Goal: Information Seeking & Learning: Check status

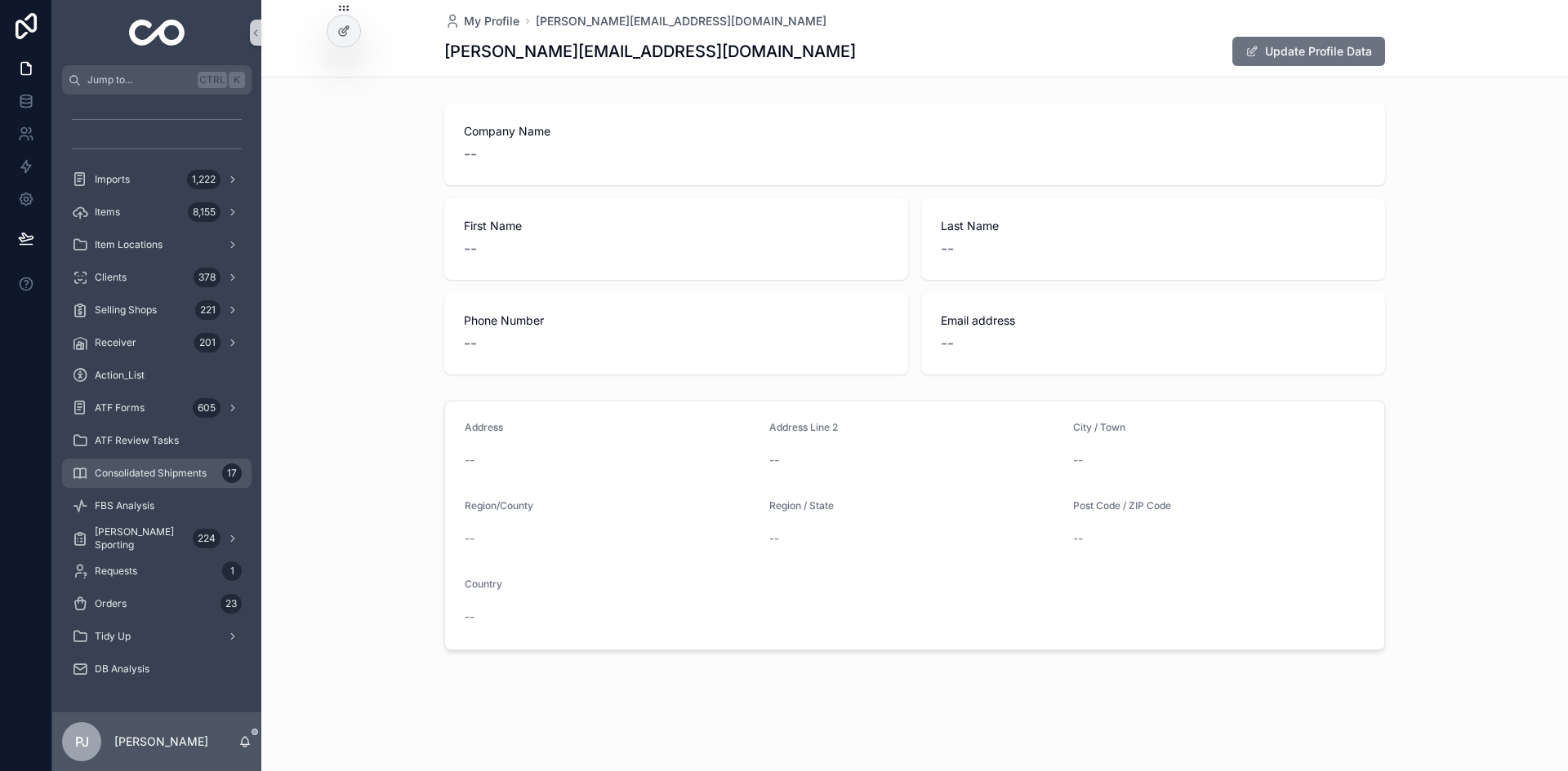
click at [144, 479] on span "Consolidated Shipments" at bounding box center [151, 474] width 112 height 13
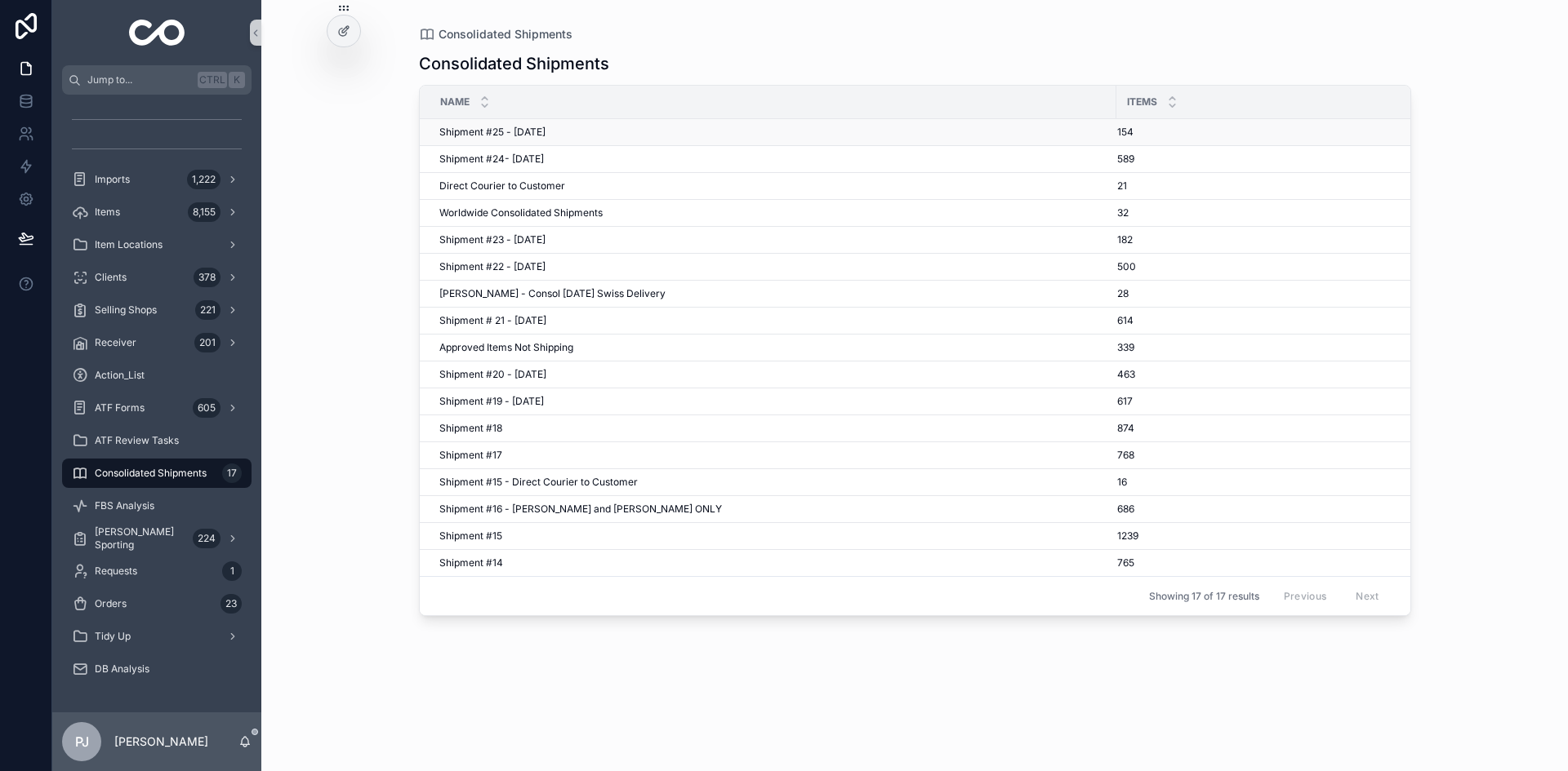
click at [544, 131] on span "Shipment #25 - [DATE]" at bounding box center [493, 132] width 106 height 13
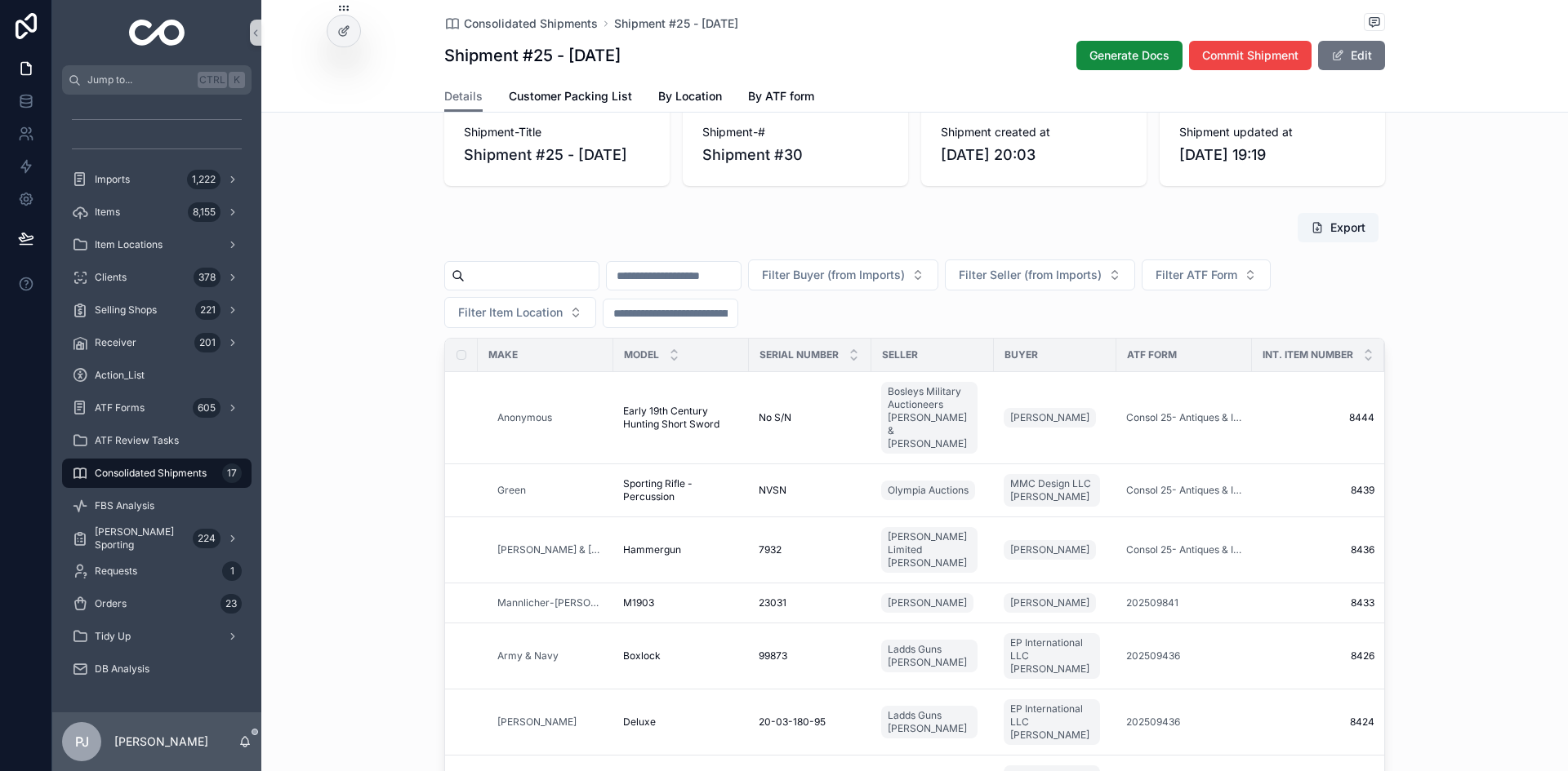
scroll to position [32, 0]
click at [903, 273] on span "Filter Buyer (from Imports)" at bounding box center [833, 277] width 142 height 16
type input "****"
click at [905, 343] on span "EP International LLC [PERSON_NAME]" at bounding box center [912, 343] width 163 height 16
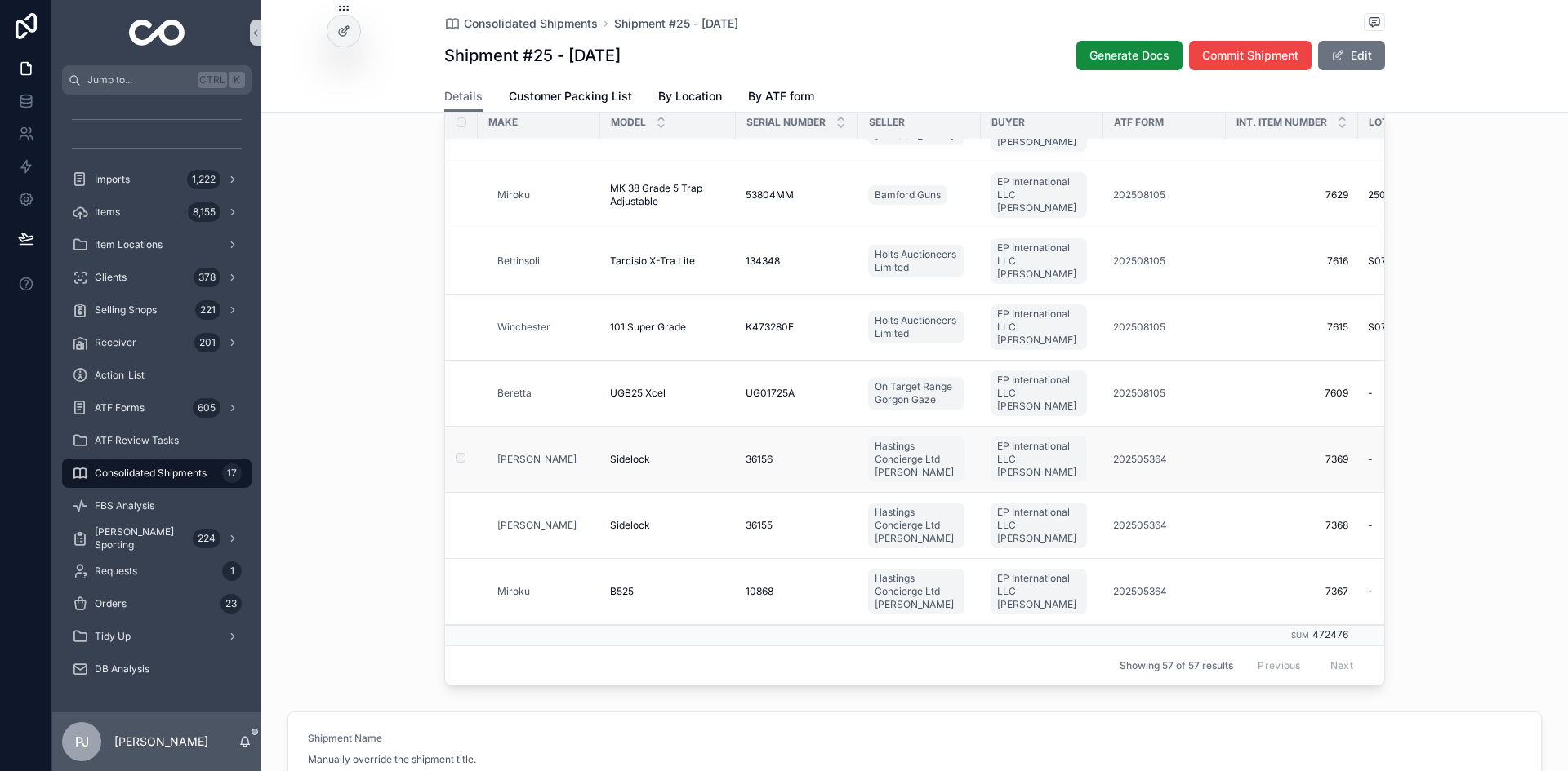
scroll to position [3296, 0]
click at [123, 213] on div "Items 8,155" at bounding box center [157, 213] width 170 height 27
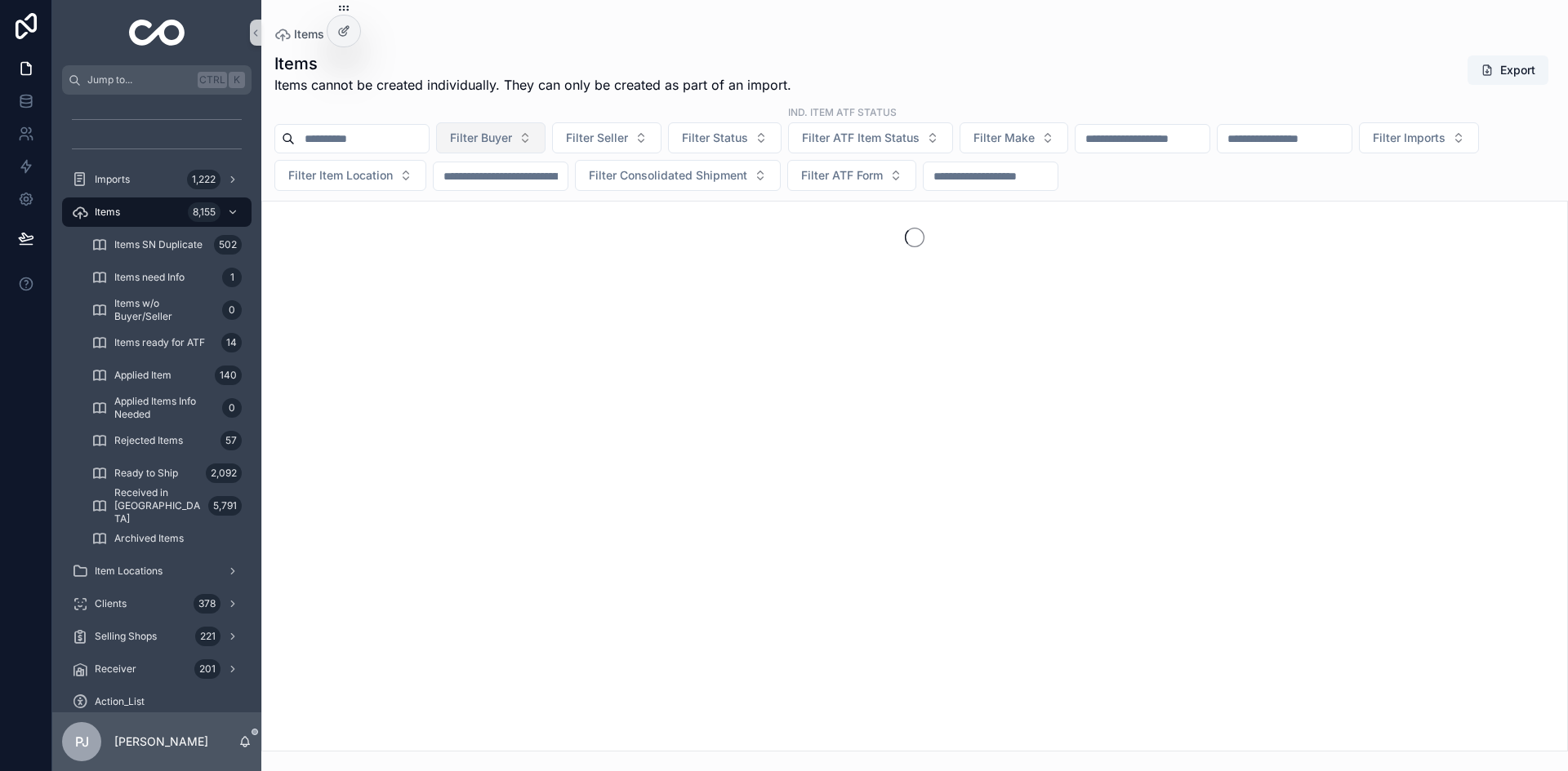
click at [512, 138] on span "Filter Buyer" at bounding box center [481, 138] width 62 height 16
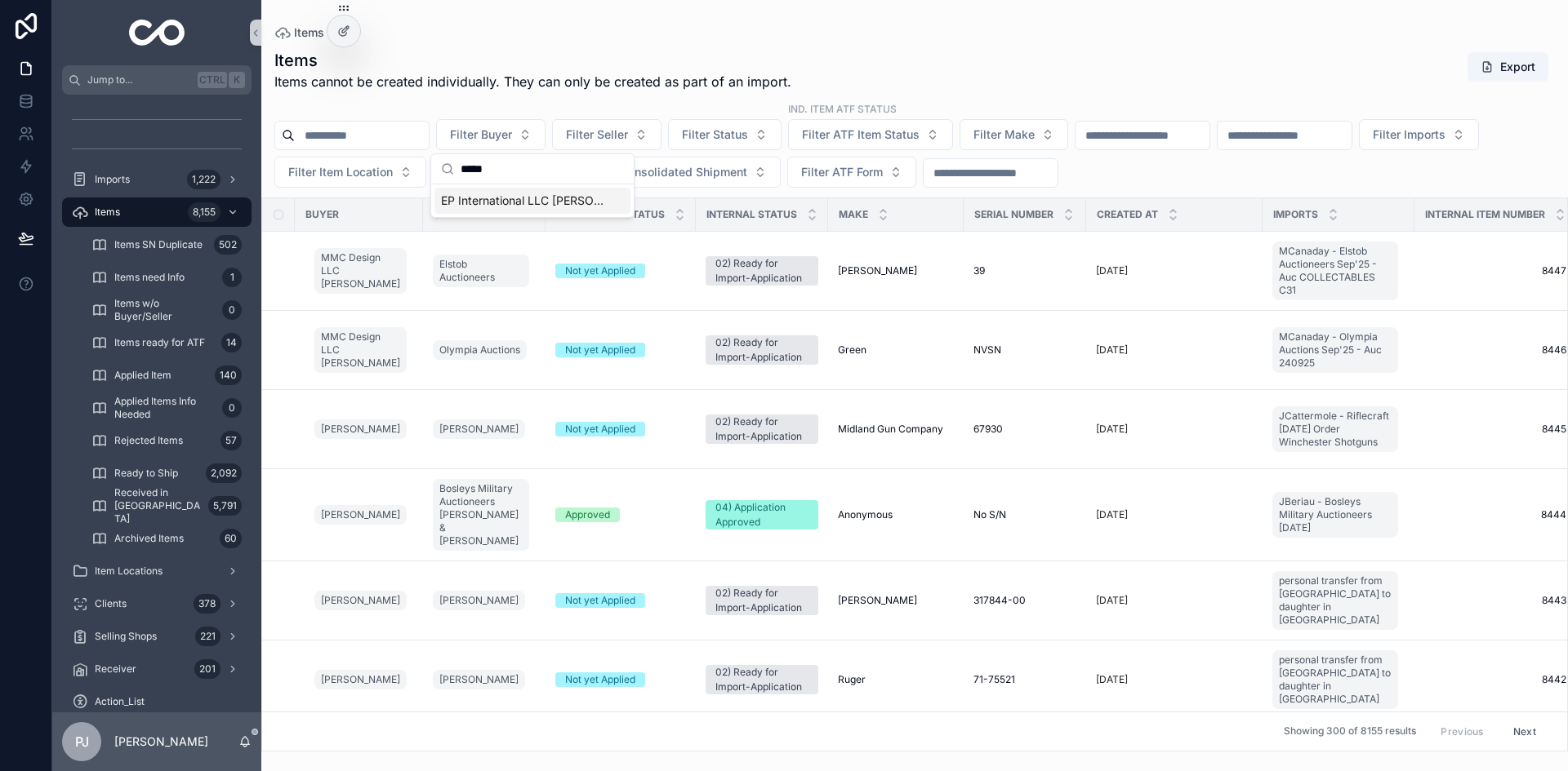
type input "****"
click at [532, 199] on span "EP International LLC [PERSON_NAME]" at bounding box center [522, 200] width 163 height 16
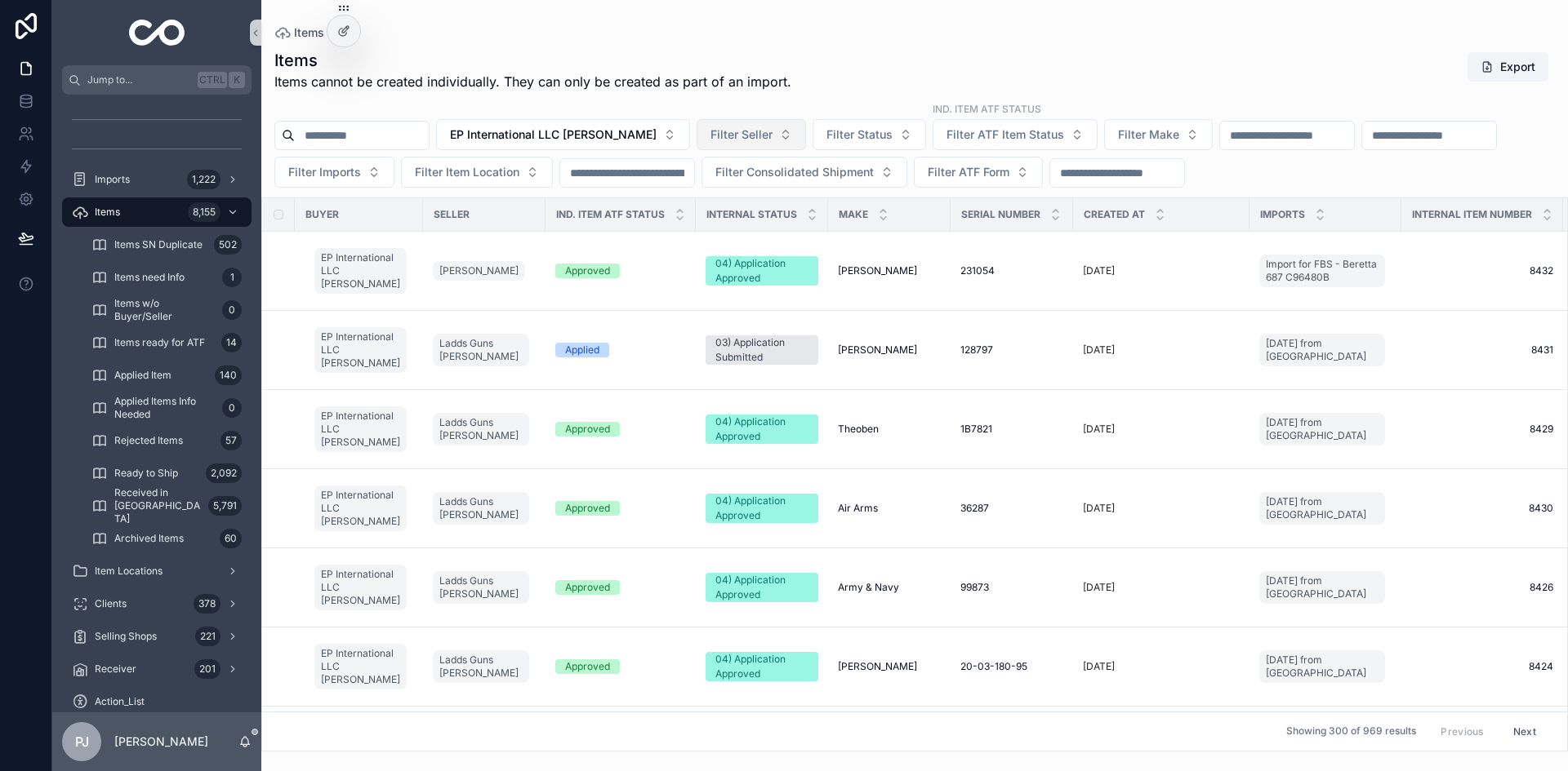
click at [772, 136] on span "Filter Seller" at bounding box center [741, 134] width 62 height 16
type input "****"
click at [764, 197] on span "Ladds Guns [PERSON_NAME]" at bounding box center [772, 200] width 161 height 16
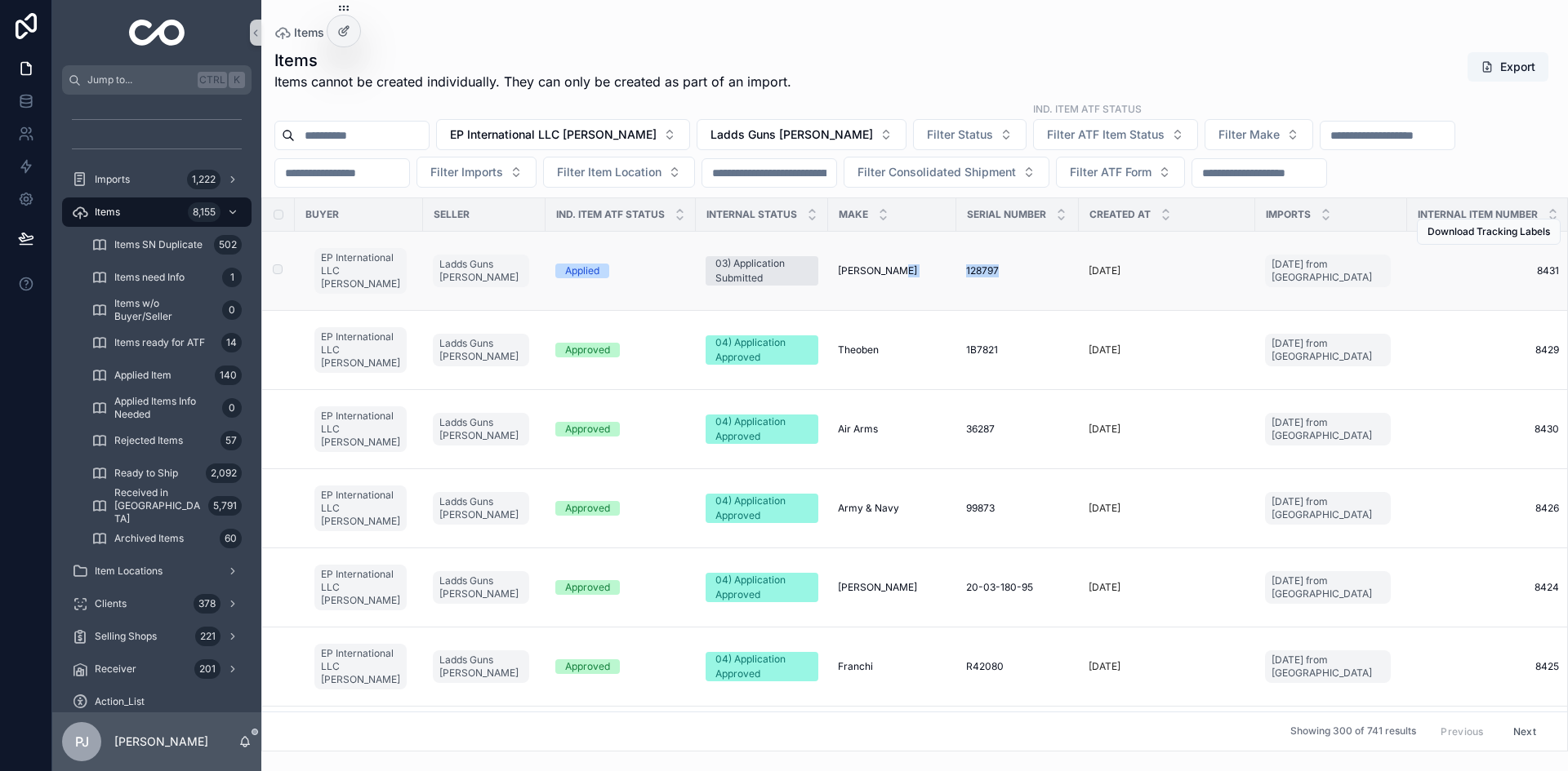
drag, startPoint x: 975, startPoint y: 274, endPoint x: 996, endPoint y: 274, distance: 21.0
click at [996, 274] on tr "EP International LLC Peter Johansen Ladds Guns Chris Ladd Applied 03) Applicati…" at bounding box center [1161, 271] width 1798 height 79
copy tr "B. Halliday 128797"
click at [110, 217] on span "Items" at bounding box center [107, 213] width 26 height 13
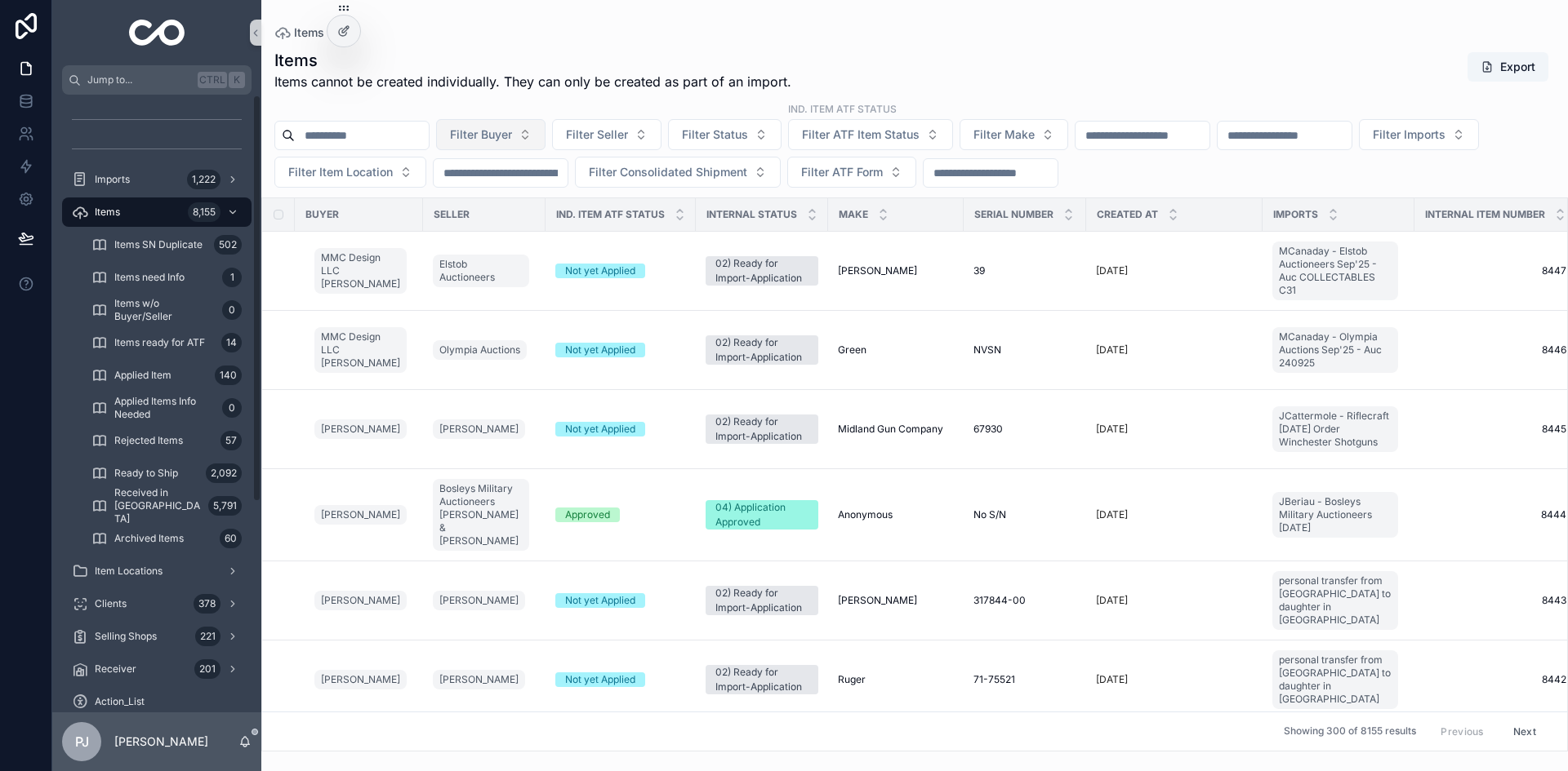
click at [512, 141] on span "Filter Buyer" at bounding box center [481, 134] width 62 height 16
type input "****"
click at [518, 198] on span "EP International LLC [PERSON_NAME]" at bounding box center [522, 200] width 163 height 16
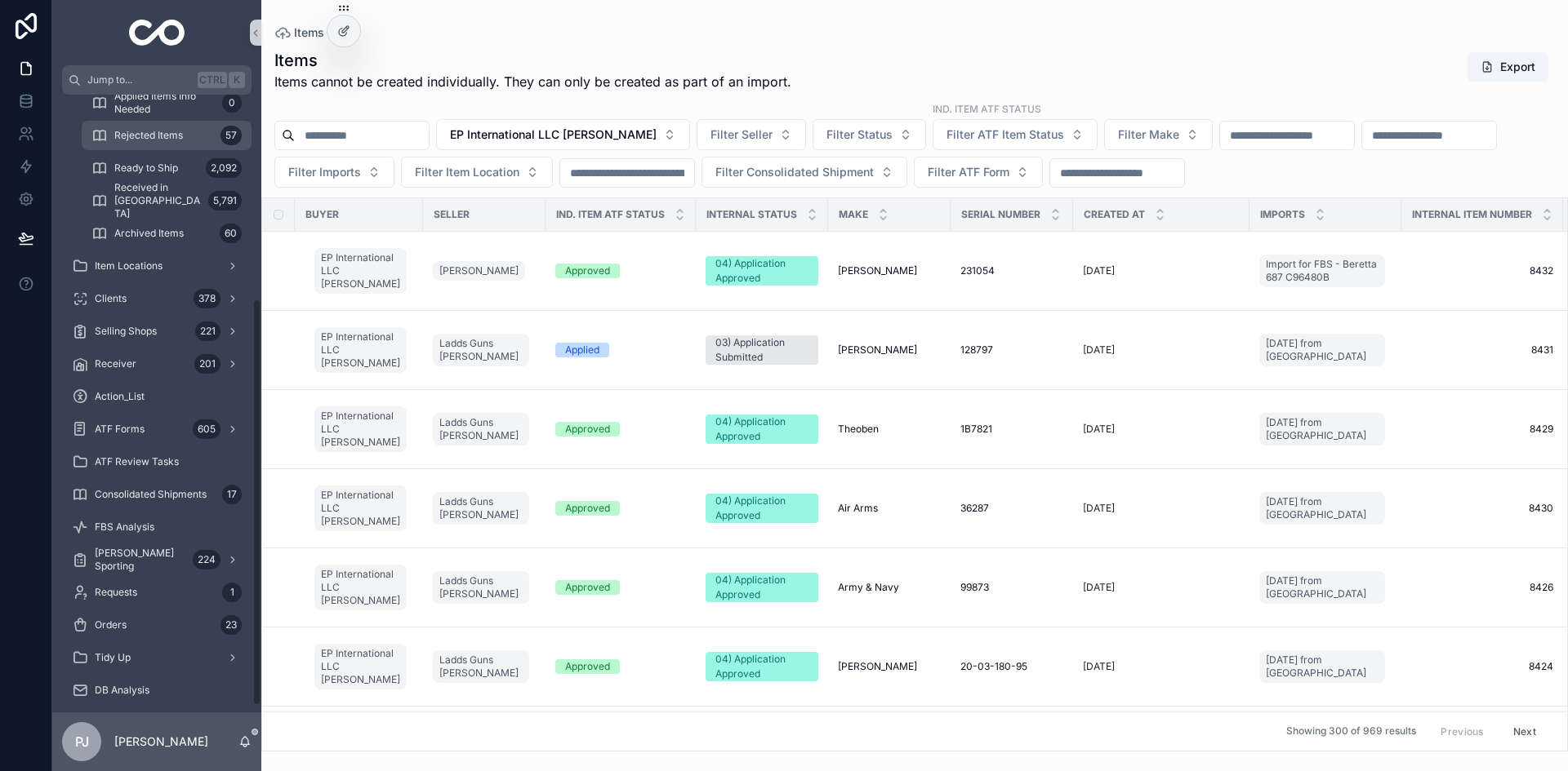
scroll to position [311, 0]
click at [137, 423] on span "ATF Forms" at bounding box center [120, 423] width 49 height 13
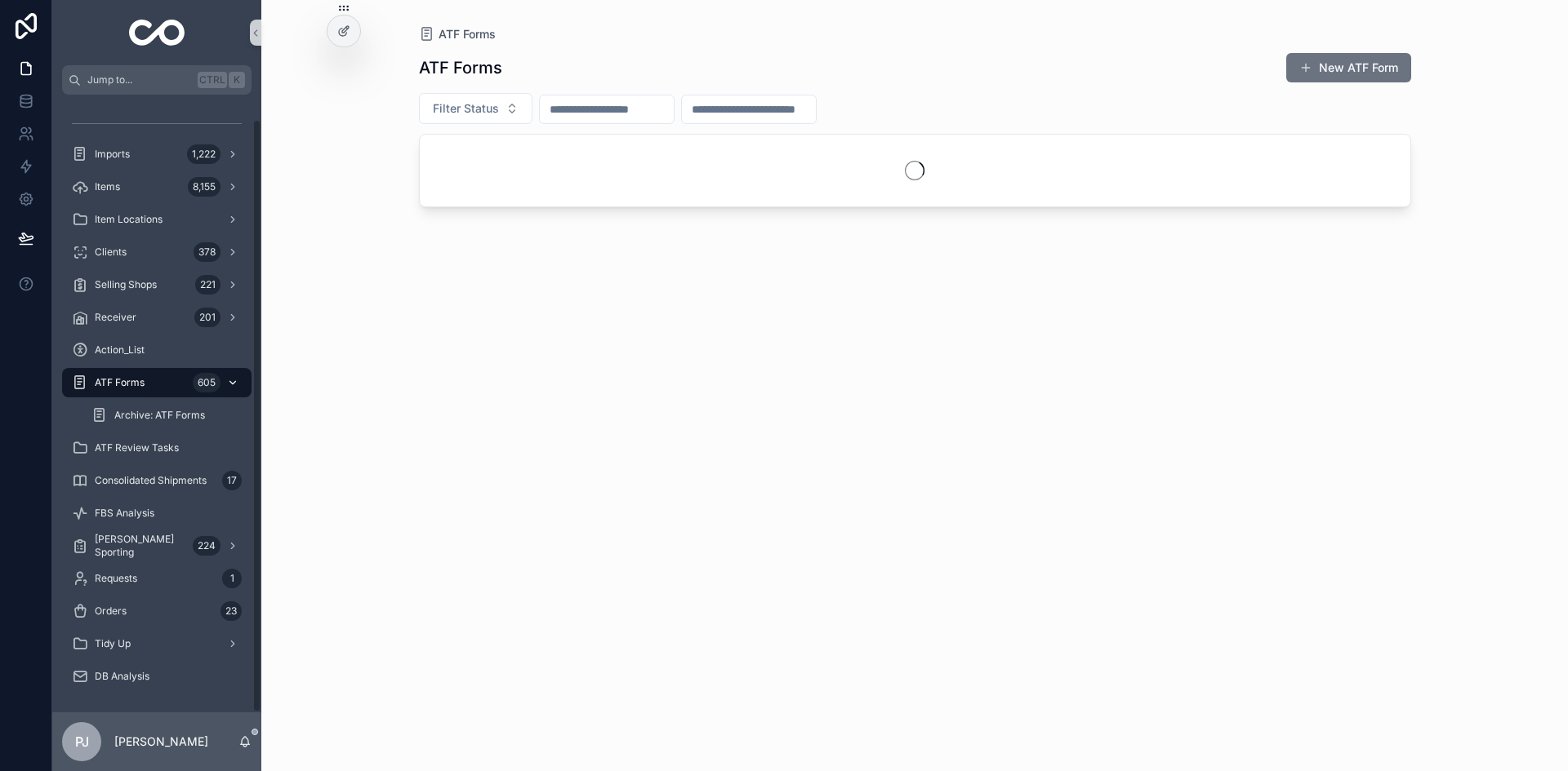
scroll to position [26, 0]
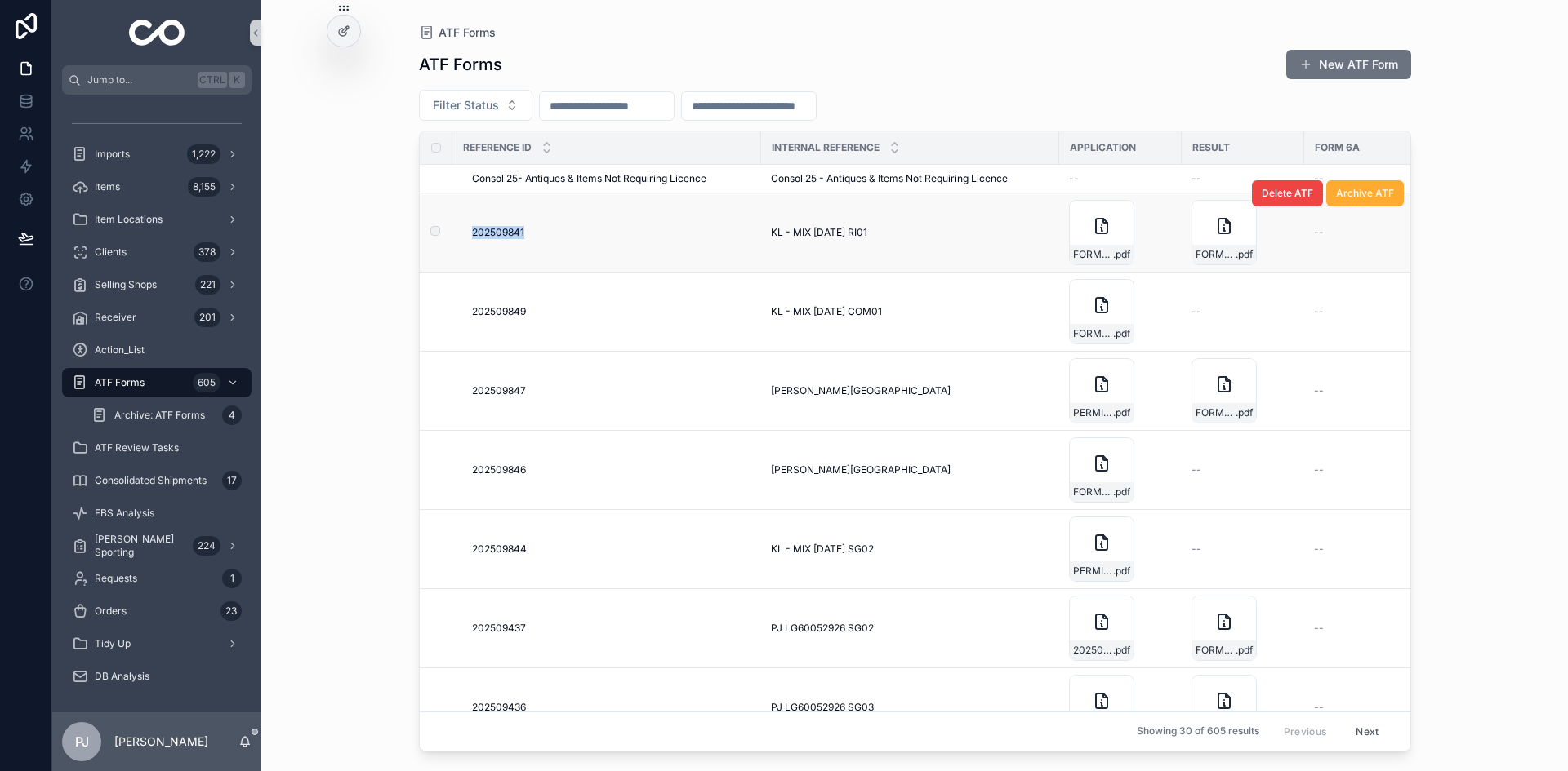
drag, startPoint x: 470, startPoint y: 232, endPoint x: 522, endPoint y: 234, distance: 52.0
click at [522, 234] on td "202509841 202509841" at bounding box center [606, 233] width 309 height 79
copy span "202509841"
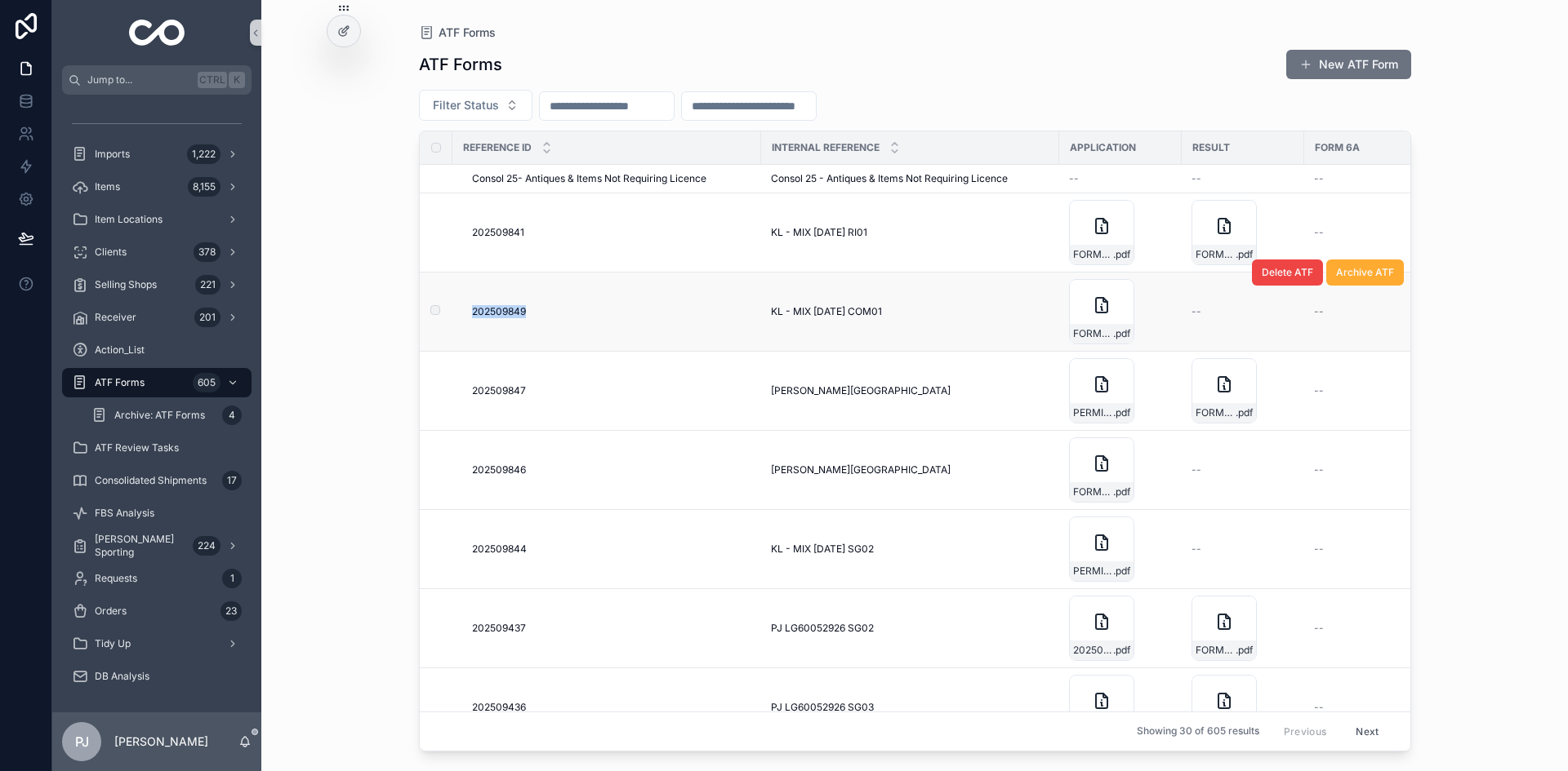
drag, startPoint x: 457, startPoint y: 317, endPoint x: 528, endPoint y: 319, distance: 71.0
click at [528, 319] on td "202509849 202509849" at bounding box center [606, 311] width 309 height 79
copy span "202509849"
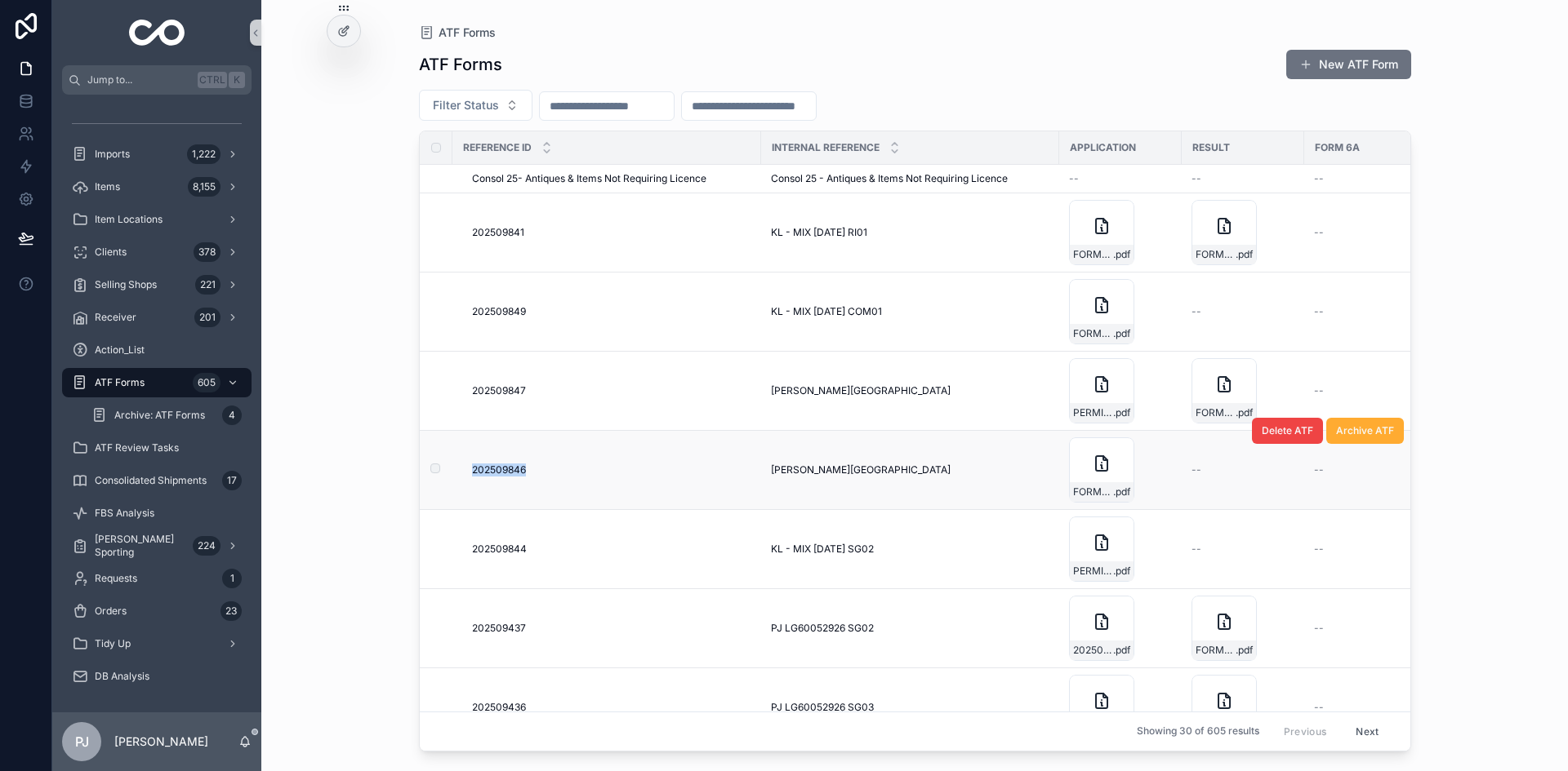
drag, startPoint x: 458, startPoint y: 474, endPoint x: 531, endPoint y: 473, distance: 73.0
click at [531, 473] on td "202509846 202509846" at bounding box center [606, 470] width 309 height 79
copy span "202509846"
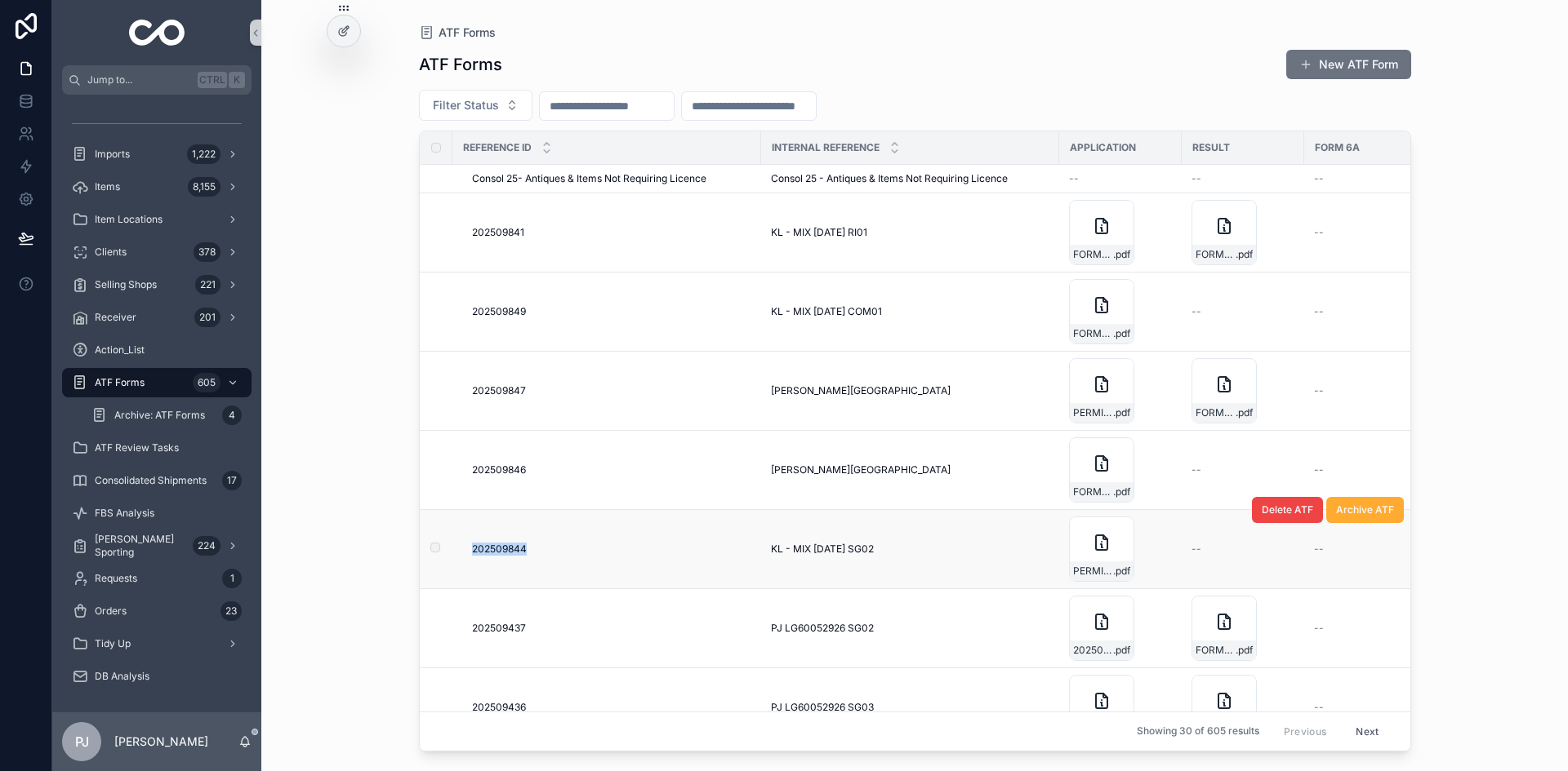
drag, startPoint x: 467, startPoint y: 552, endPoint x: 528, endPoint y: 554, distance: 61.0
click at [528, 554] on td "202509844 202509844" at bounding box center [606, 549] width 309 height 79
copy span "202509844"
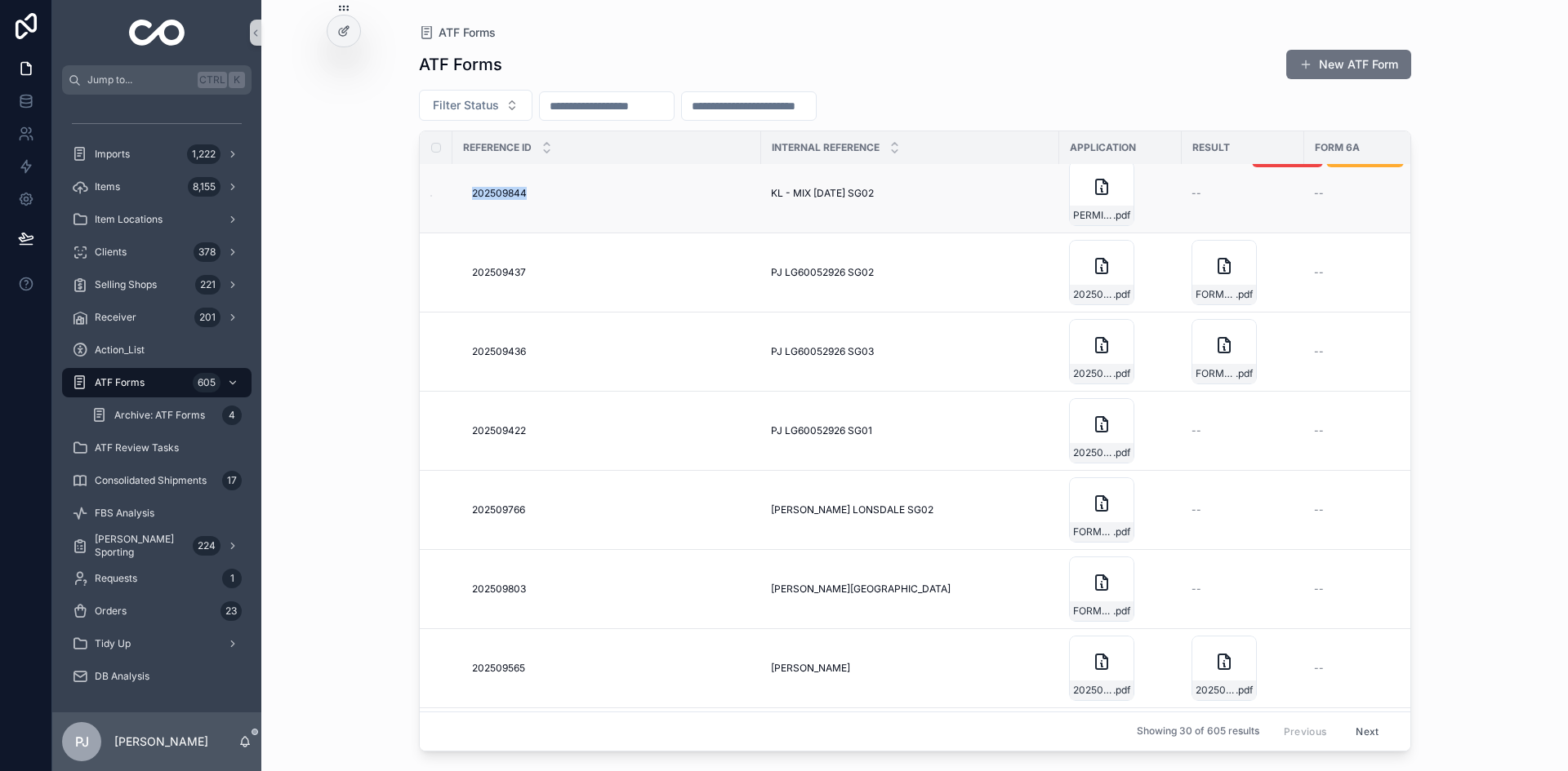
scroll to position [357, 0]
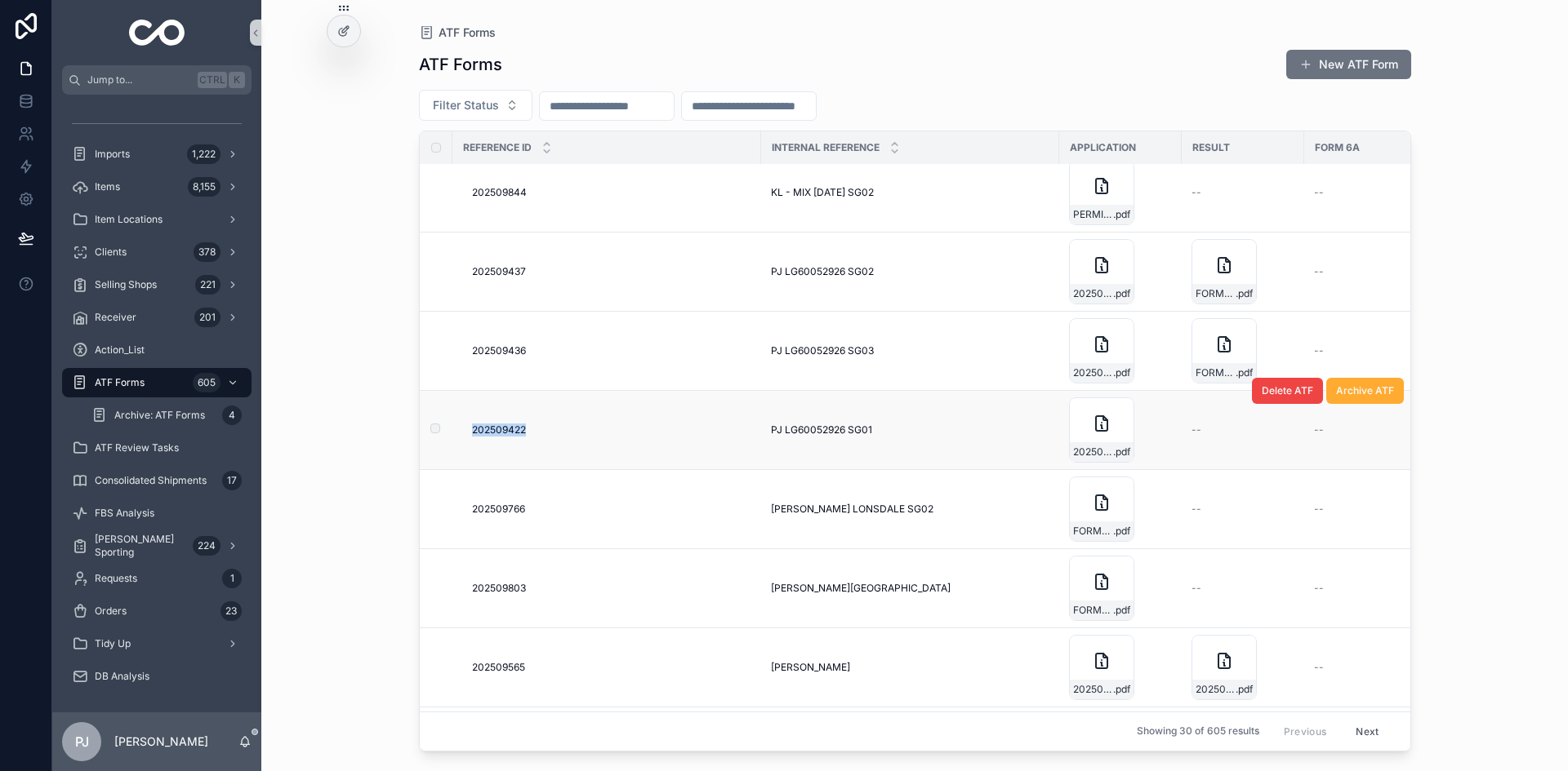
drag, startPoint x: 465, startPoint y: 431, endPoint x: 526, endPoint y: 437, distance: 61.3
click at [526, 437] on td "202509422 202509422" at bounding box center [606, 430] width 309 height 79
copy span "202509422"
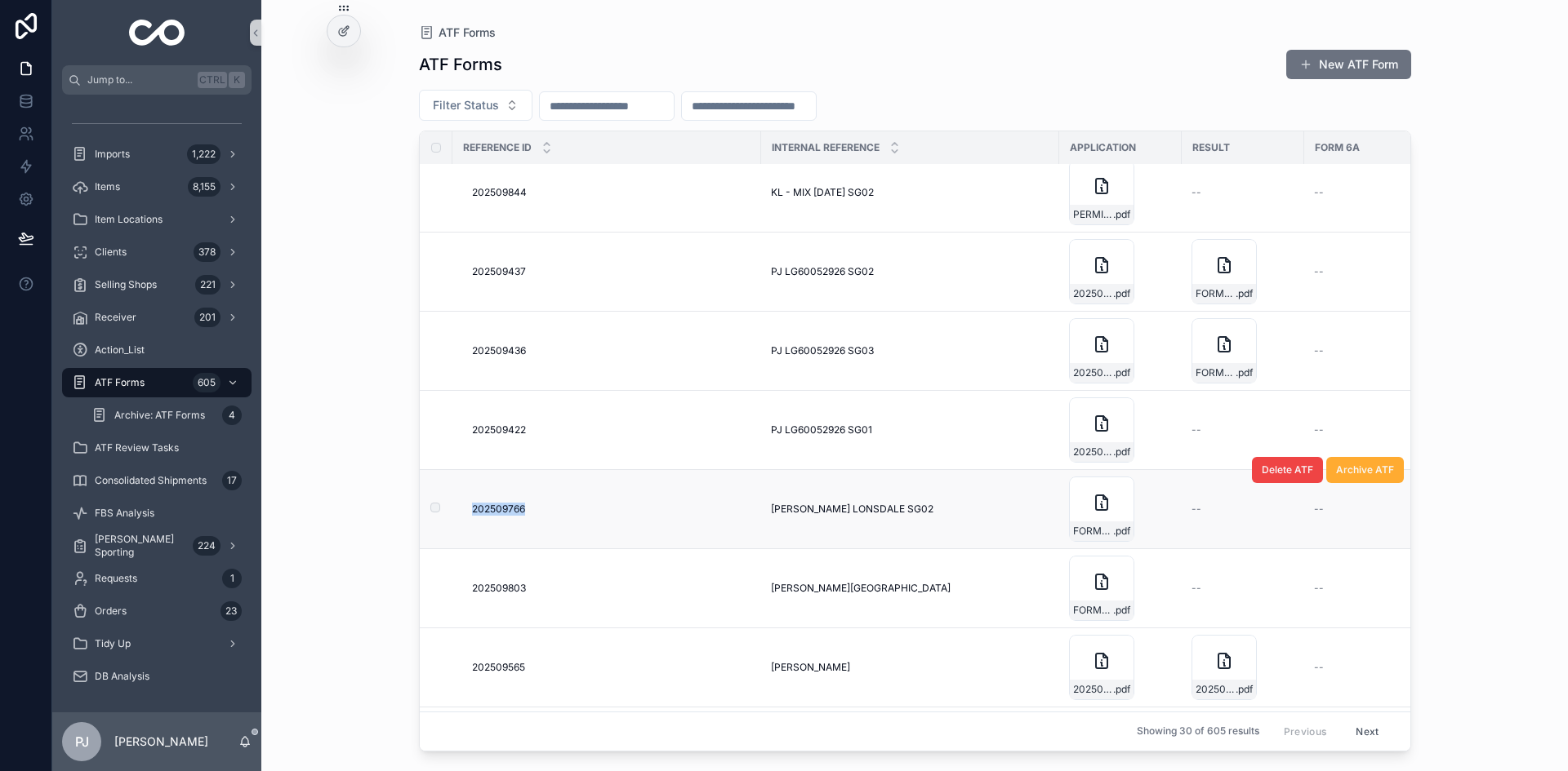
drag, startPoint x: 465, startPoint y: 509, endPoint x: 523, endPoint y: 514, distance: 58.2
click at [523, 514] on td "202509766 202509766" at bounding box center [606, 509] width 309 height 79
copy span "202509766"
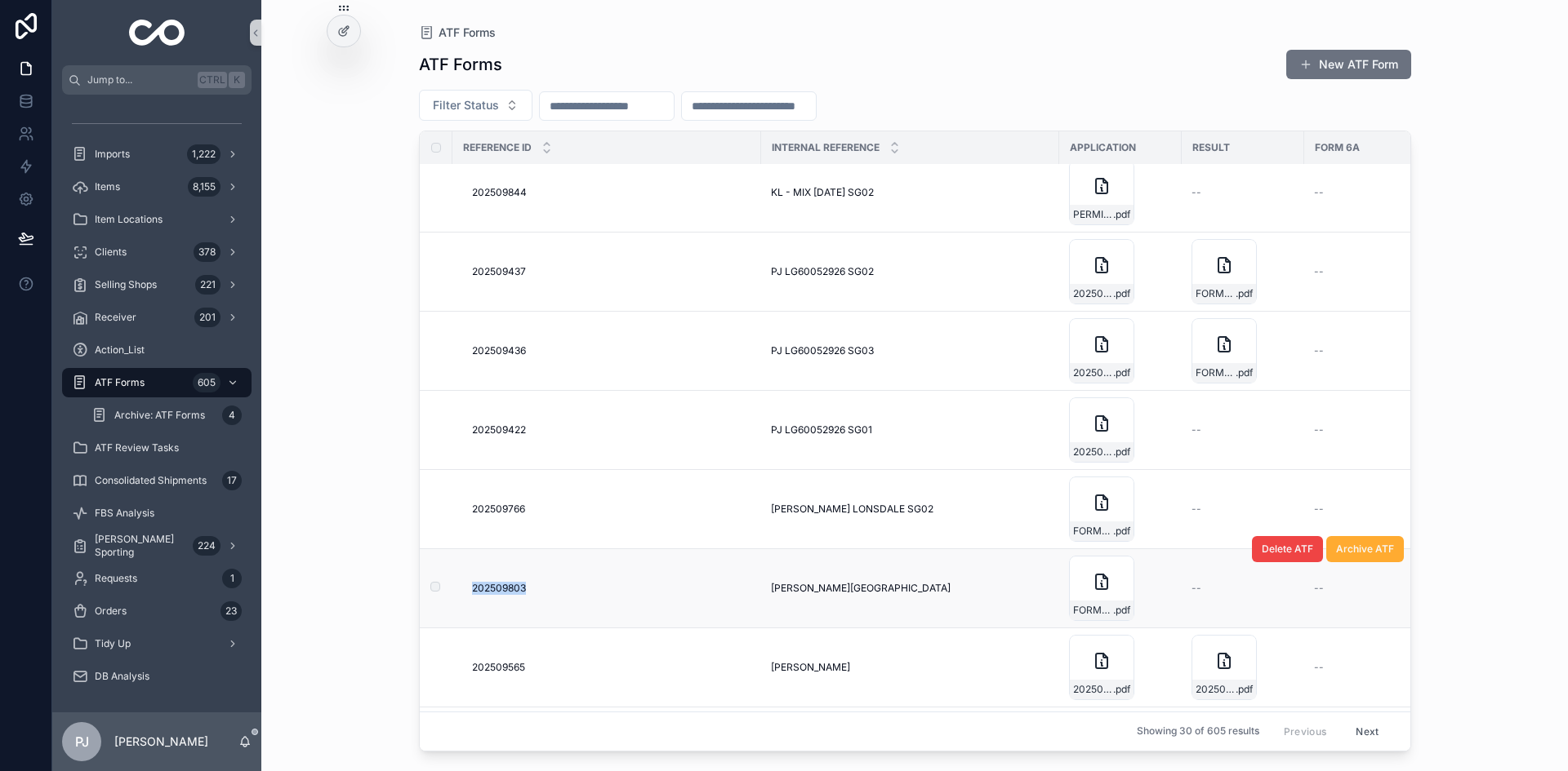
drag, startPoint x: 463, startPoint y: 588, endPoint x: 524, endPoint y: 590, distance: 61.0
click at [524, 590] on td "202509803 202509803" at bounding box center [606, 589] width 309 height 79
copy span "202509803"
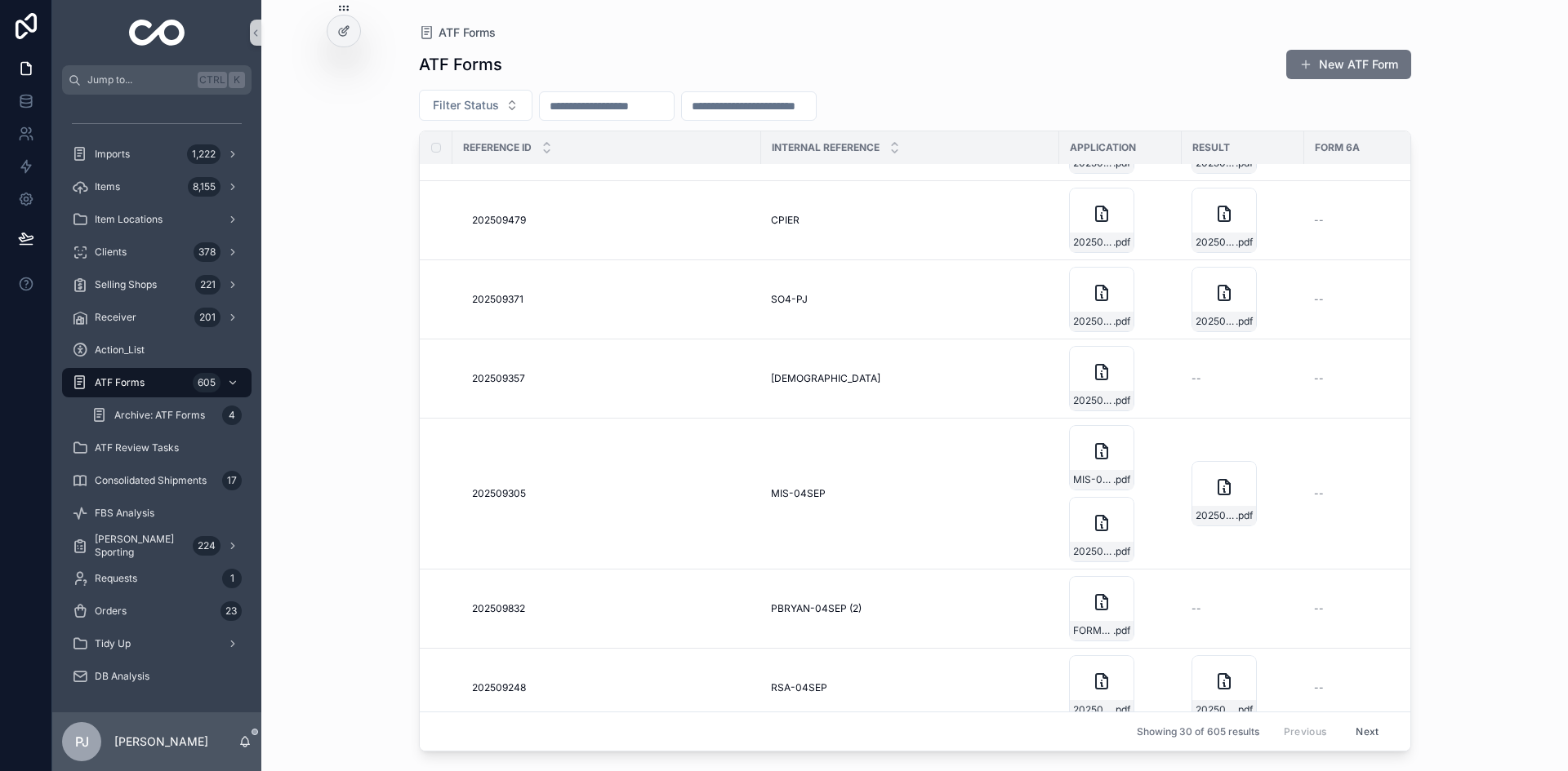
scroll to position [1043, 0]
drag, startPoint x: 467, startPoint y: 379, endPoint x: 524, endPoint y: 385, distance: 57.3
click at [524, 385] on td "202509357 202509357" at bounding box center [606, 378] width 309 height 79
copy span "202509357"
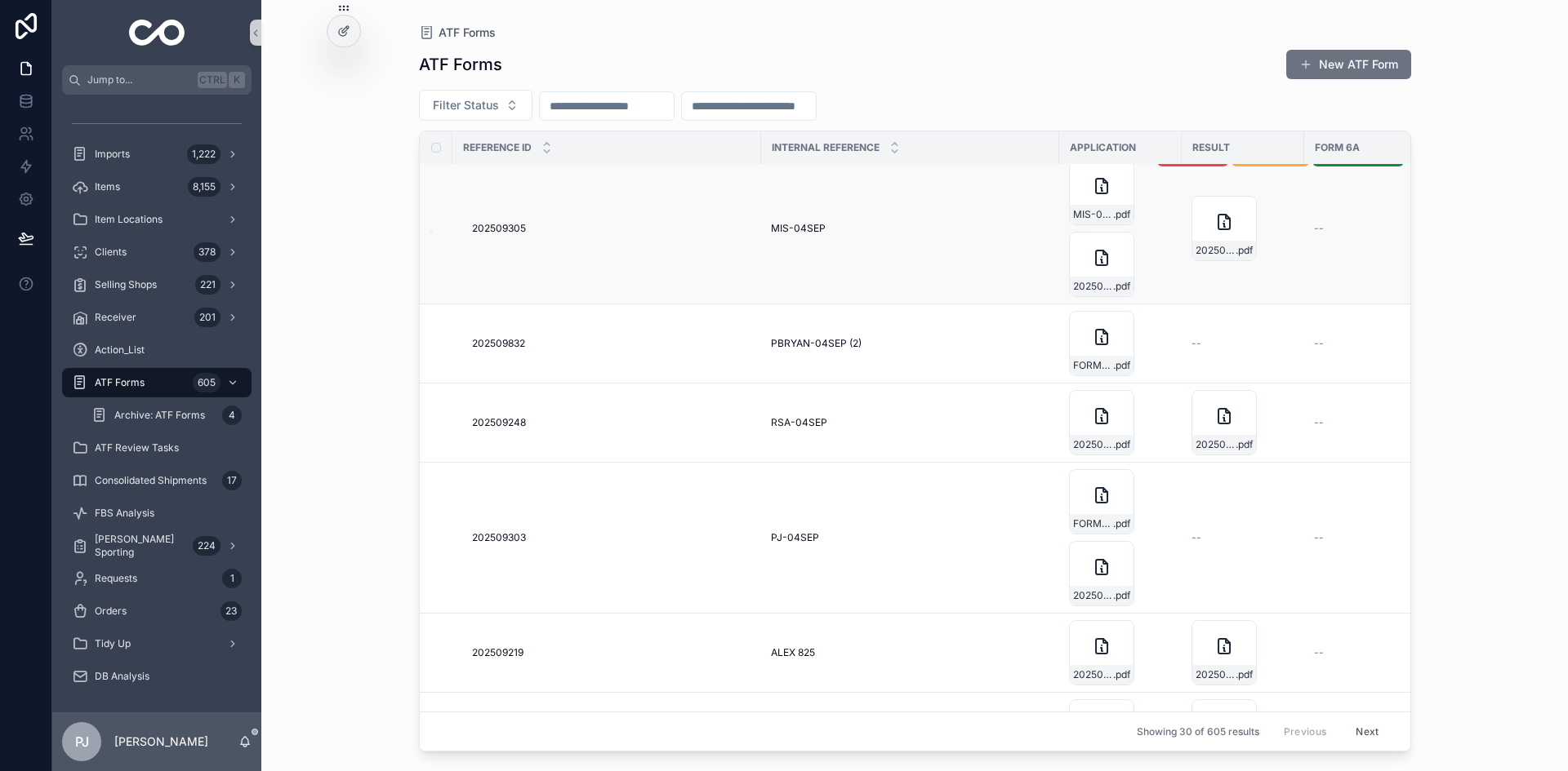
scroll to position [1313, 0]
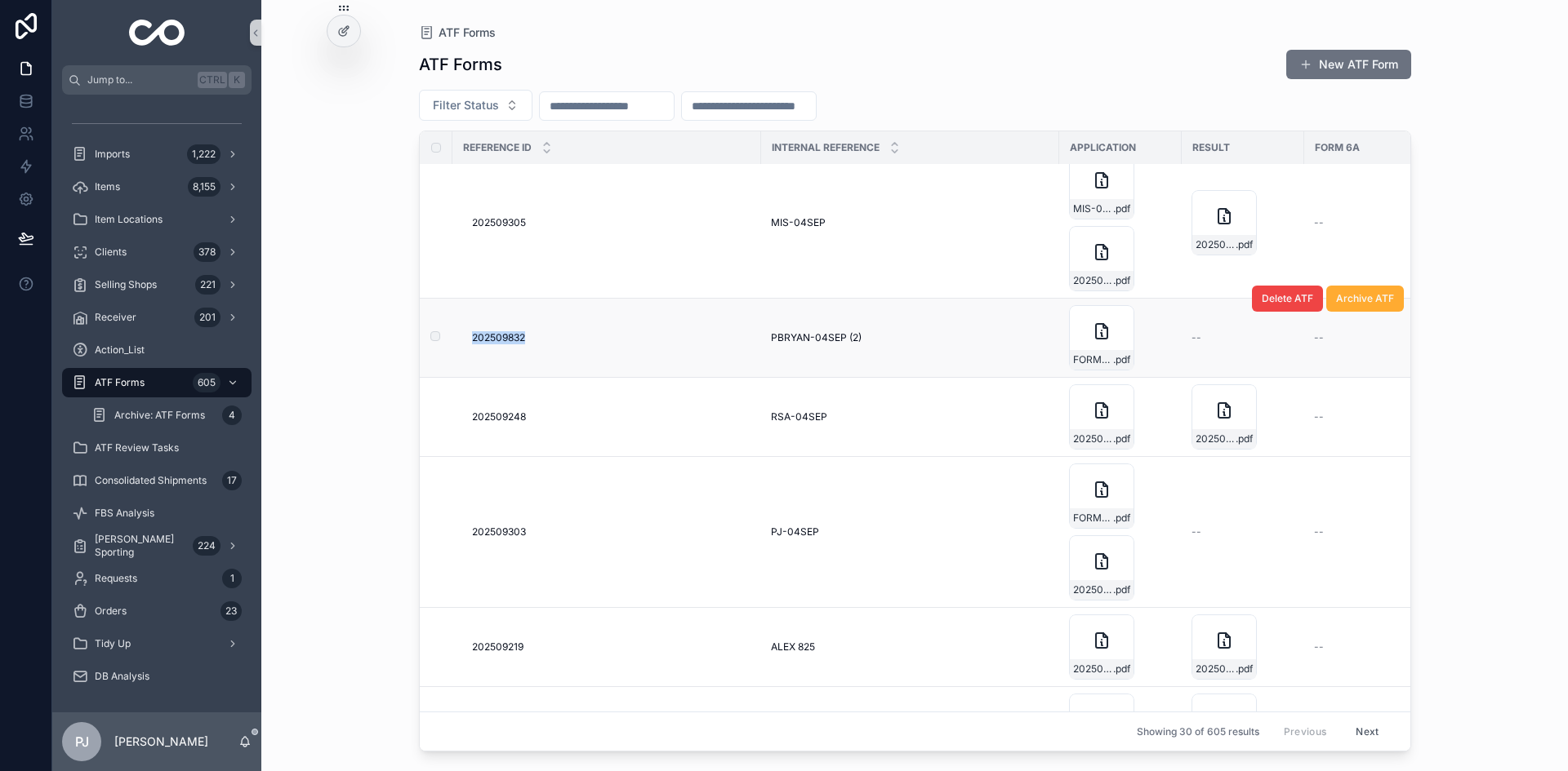
drag, startPoint x: 464, startPoint y: 339, endPoint x: 527, endPoint y: 348, distance: 63.6
click at [527, 348] on td "202509832 202509832" at bounding box center [606, 338] width 309 height 79
copy span "202509832"
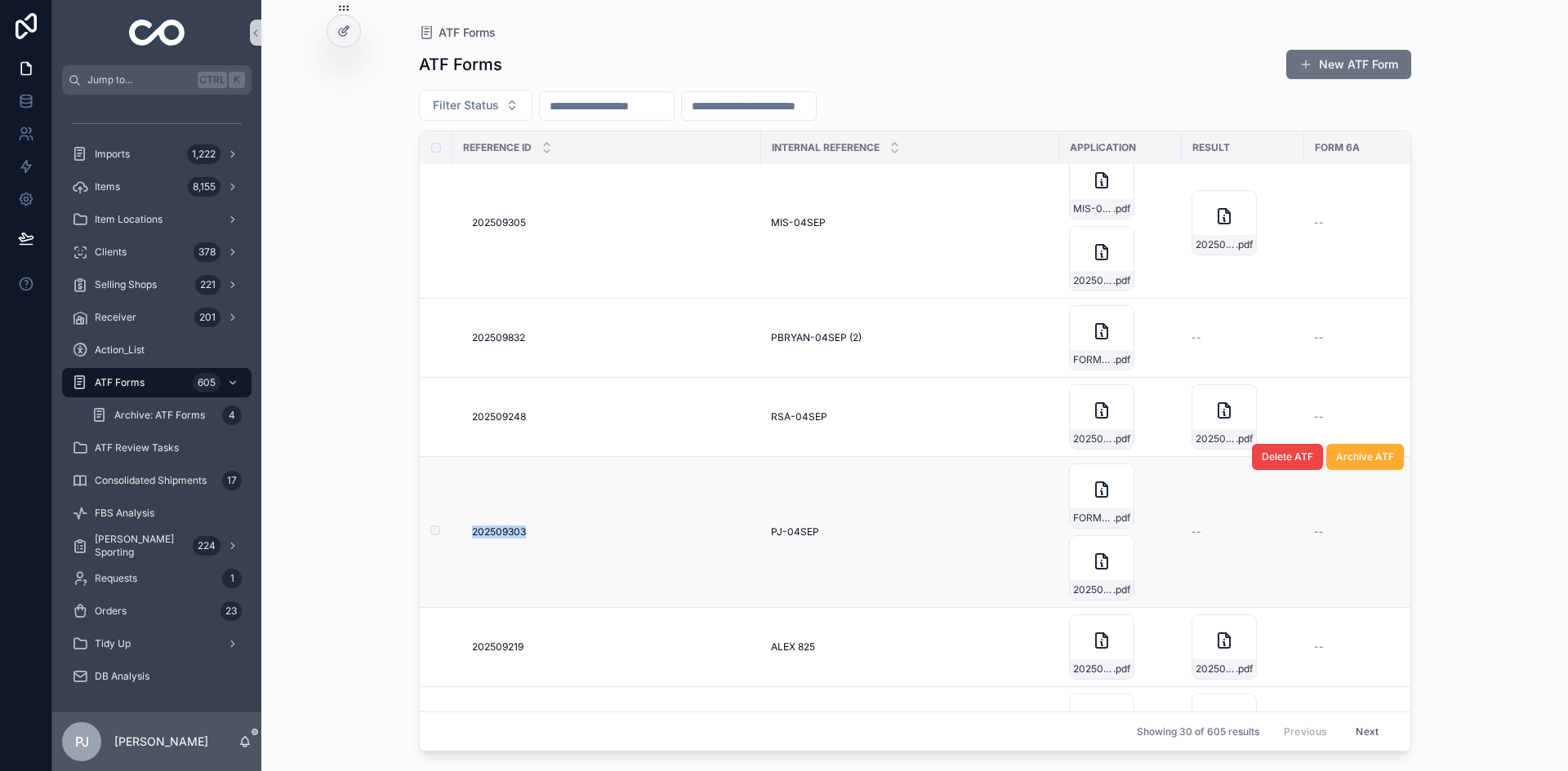
drag, startPoint x: 465, startPoint y: 533, endPoint x: 523, endPoint y: 527, distance: 58.3
click at [523, 527] on td "202509303 202509303" at bounding box center [606, 532] width 309 height 151
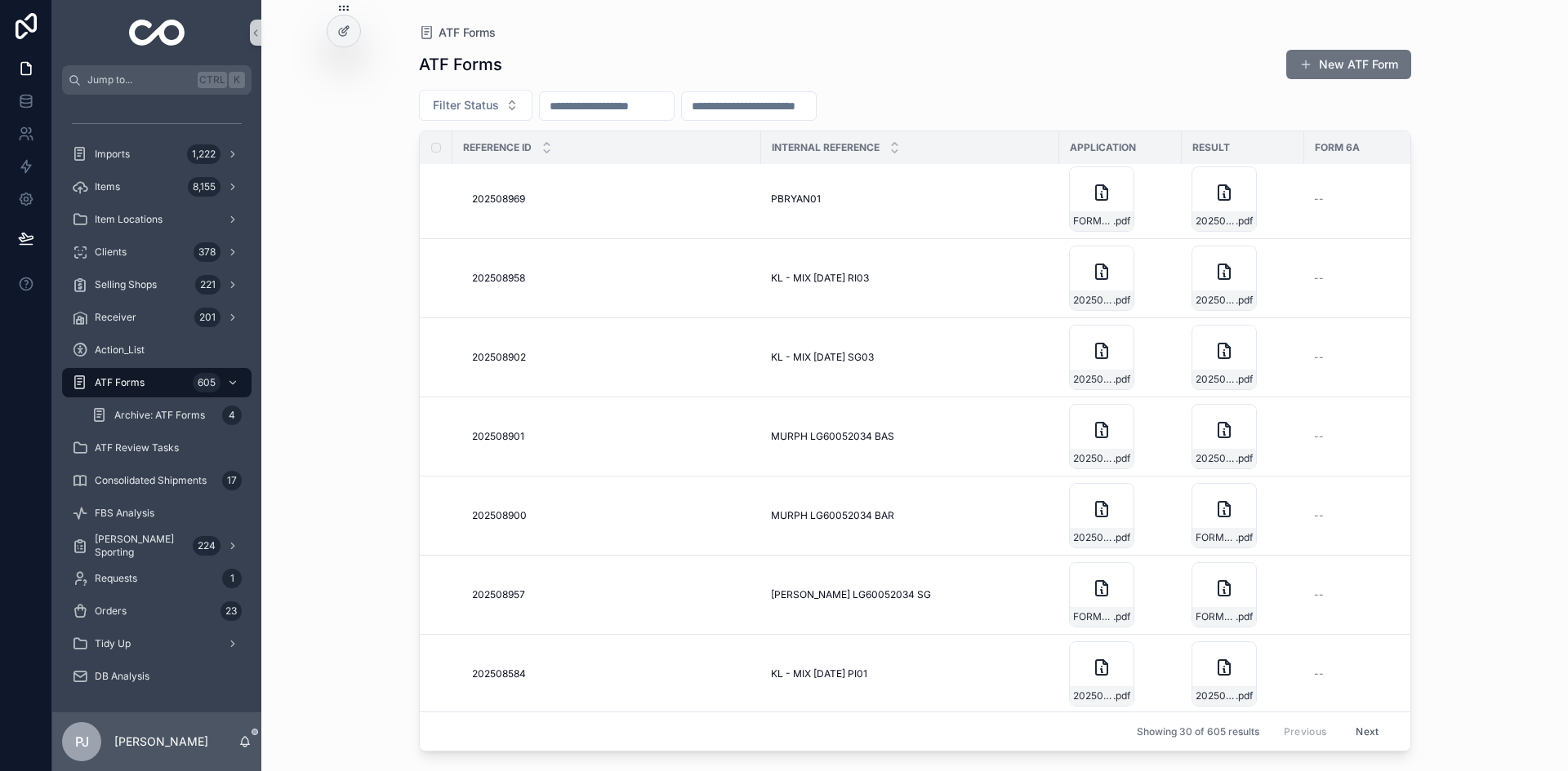
scroll to position [1933, 0]
click at [1360, 721] on button "Next" at bounding box center [1367, 731] width 46 height 26
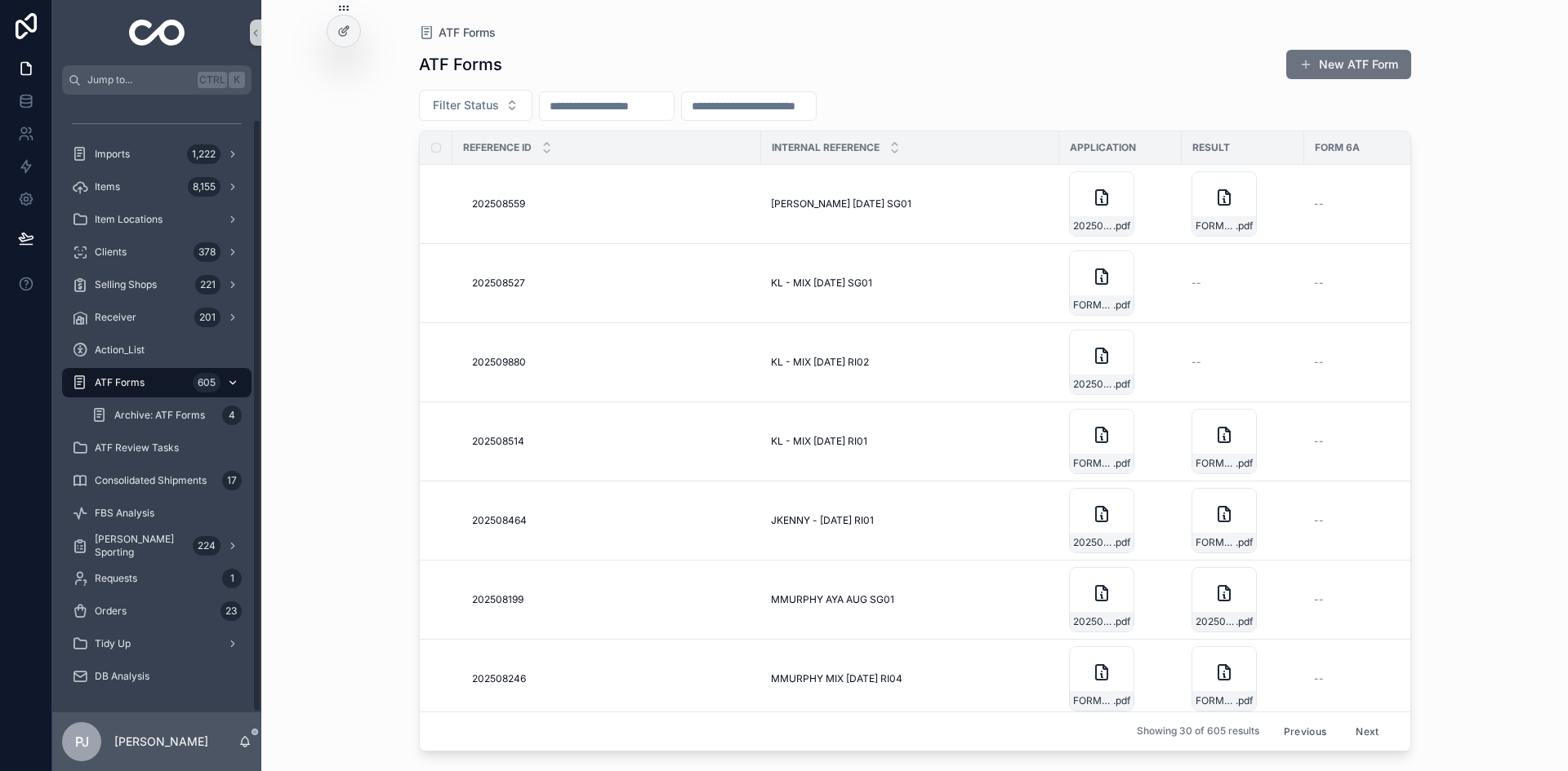
click at [132, 381] on span "ATF Forms" at bounding box center [120, 383] width 49 height 13
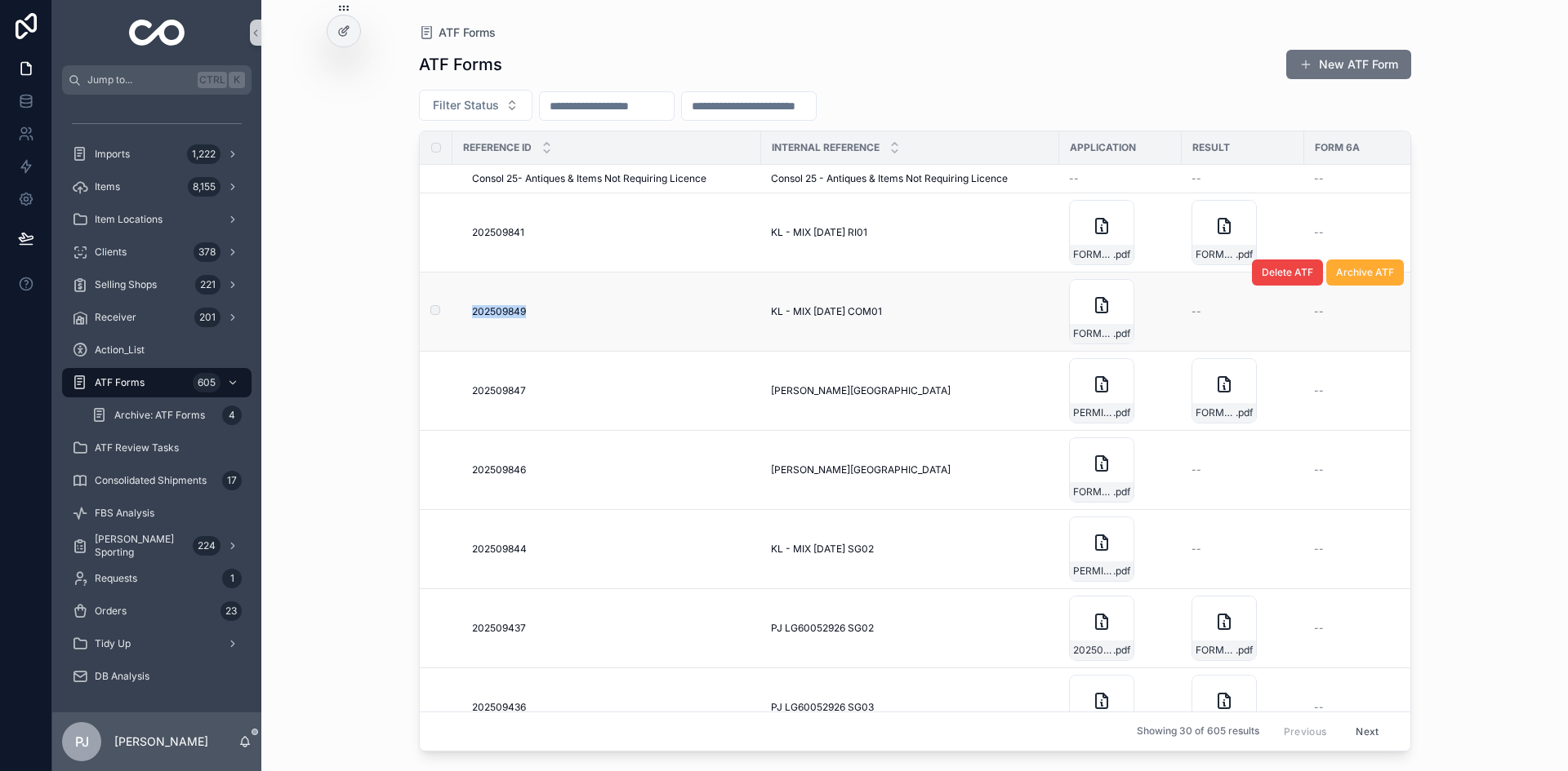
drag, startPoint x: 466, startPoint y: 314, endPoint x: 532, endPoint y: 320, distance: 66.3
click at [532, 320] on td "202509849 202509849" at bounding box center [606, 311] width 309 height 79
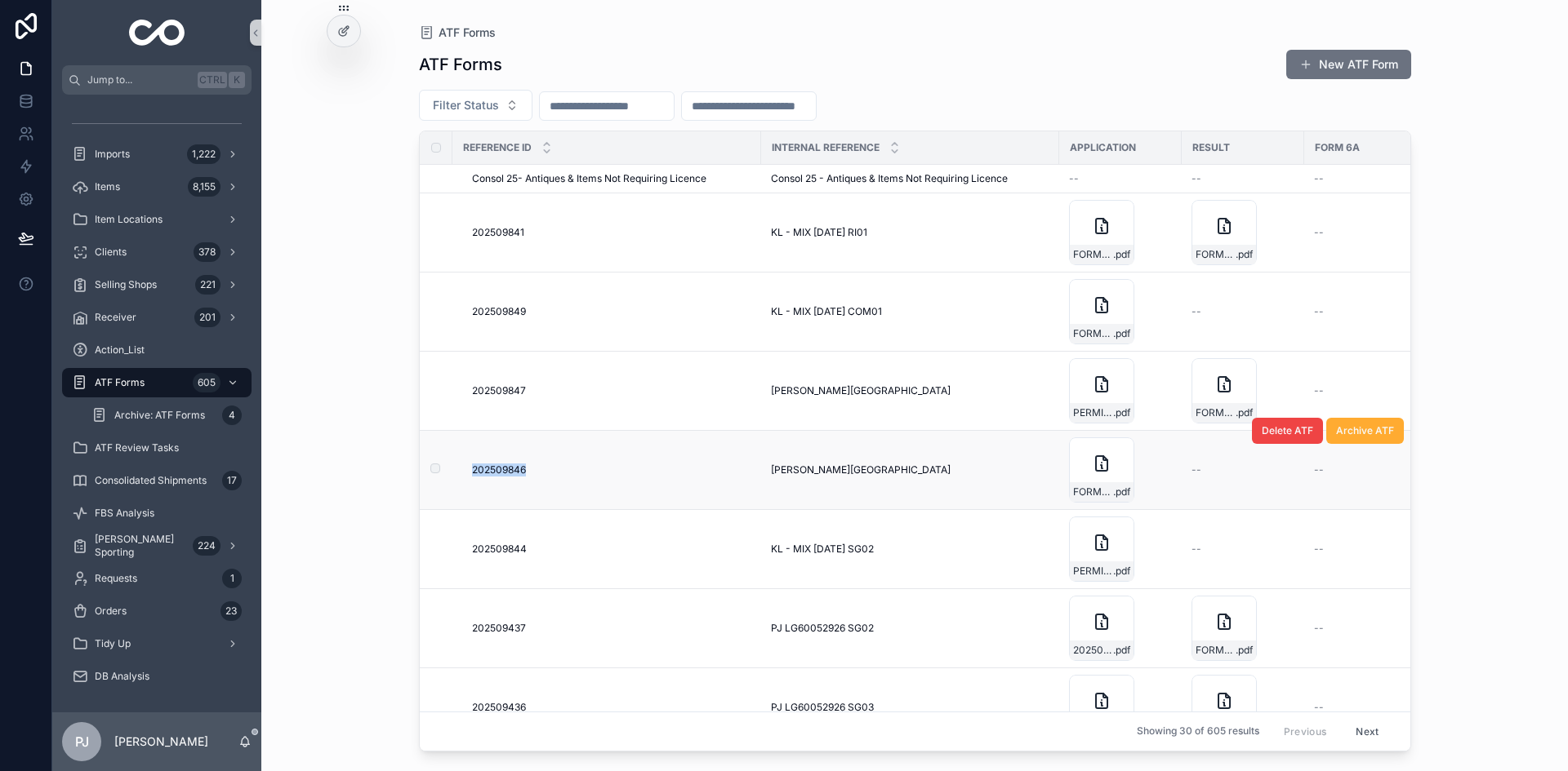
drag, startPoint x: 463, startPoint y: 469, endPoint x: 536, endPoint y: 472, distance: 73.1
click at [536, 472] on td "202509846 202509846" at bounding box center [606, 470] width 309 height 79
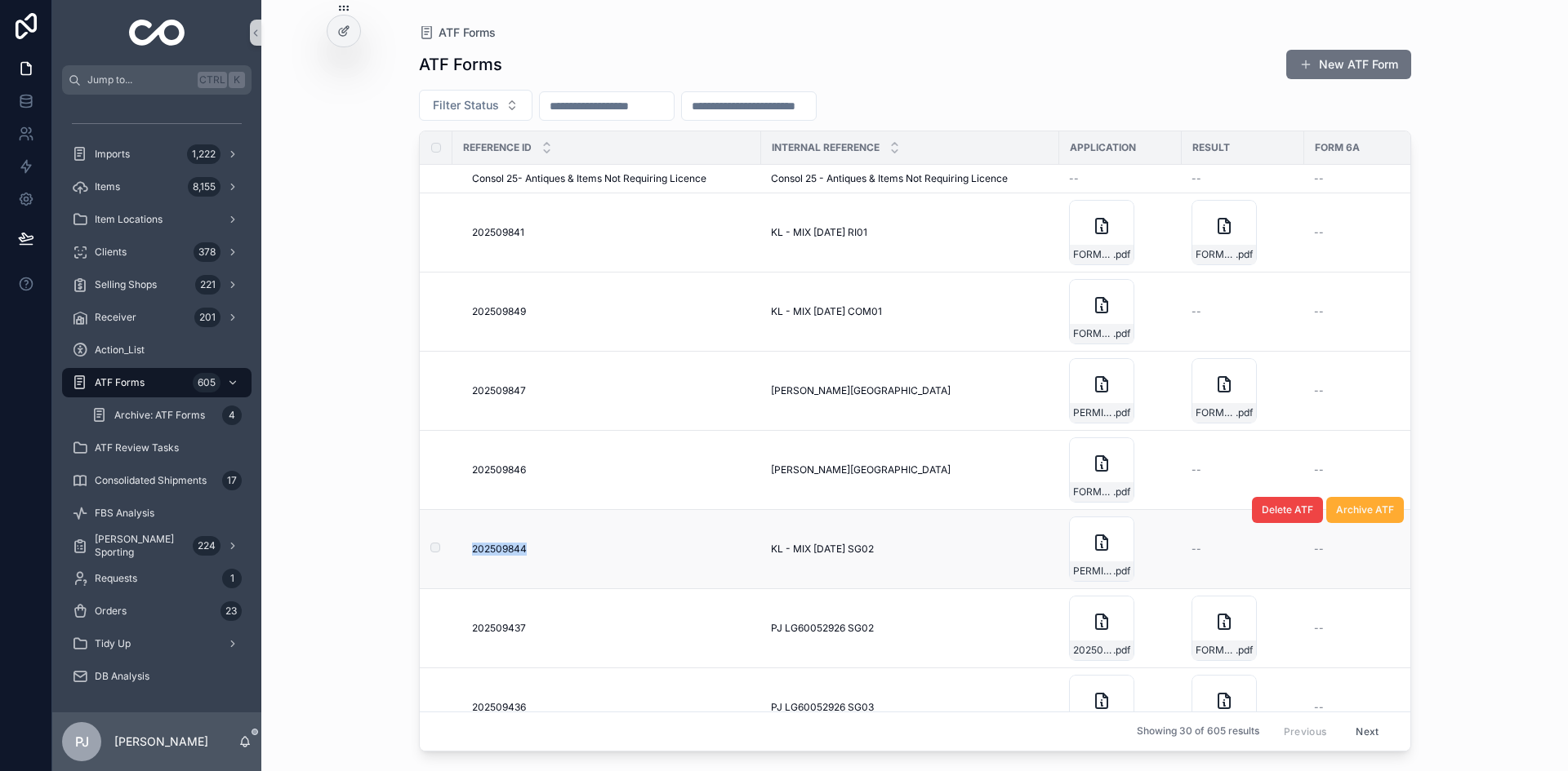
drag, startPoint x: 469, startPoint y: 550, endPoint x: 527, endPoint y: 564, distance: 59.7
click at [527, 564] on td "202509844 202509844" at bounding box center [606, 549] width 309 height 79
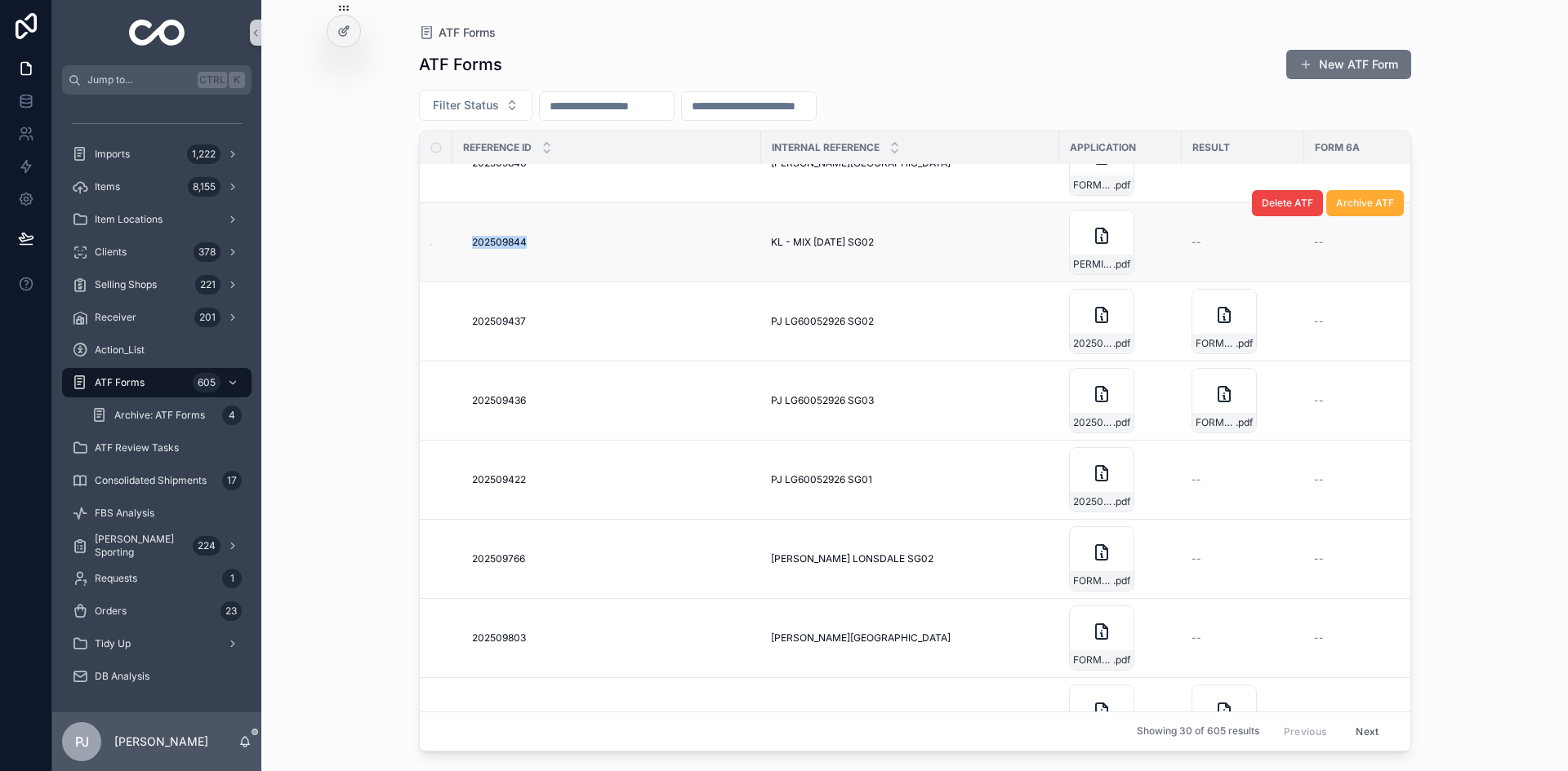
scroll to position [308, 0]
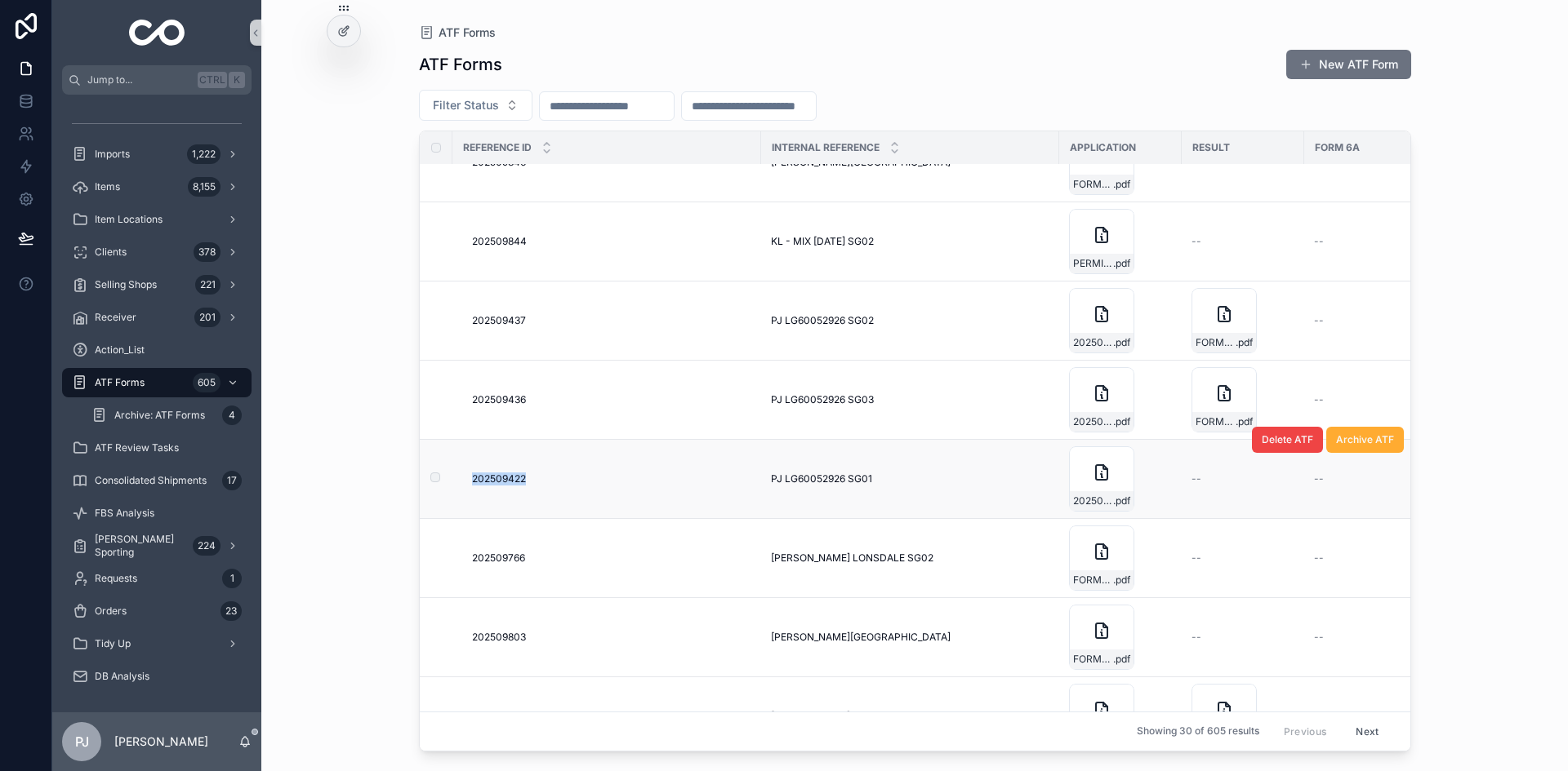
drag, startPoint x: 463, startPoint y: 483, endPoint x: 525, endPoint y: 493, distance: 62.8
click at [525, 493] on td "202509422 202509422" at bounding box center [606, 479] width 309 height 79
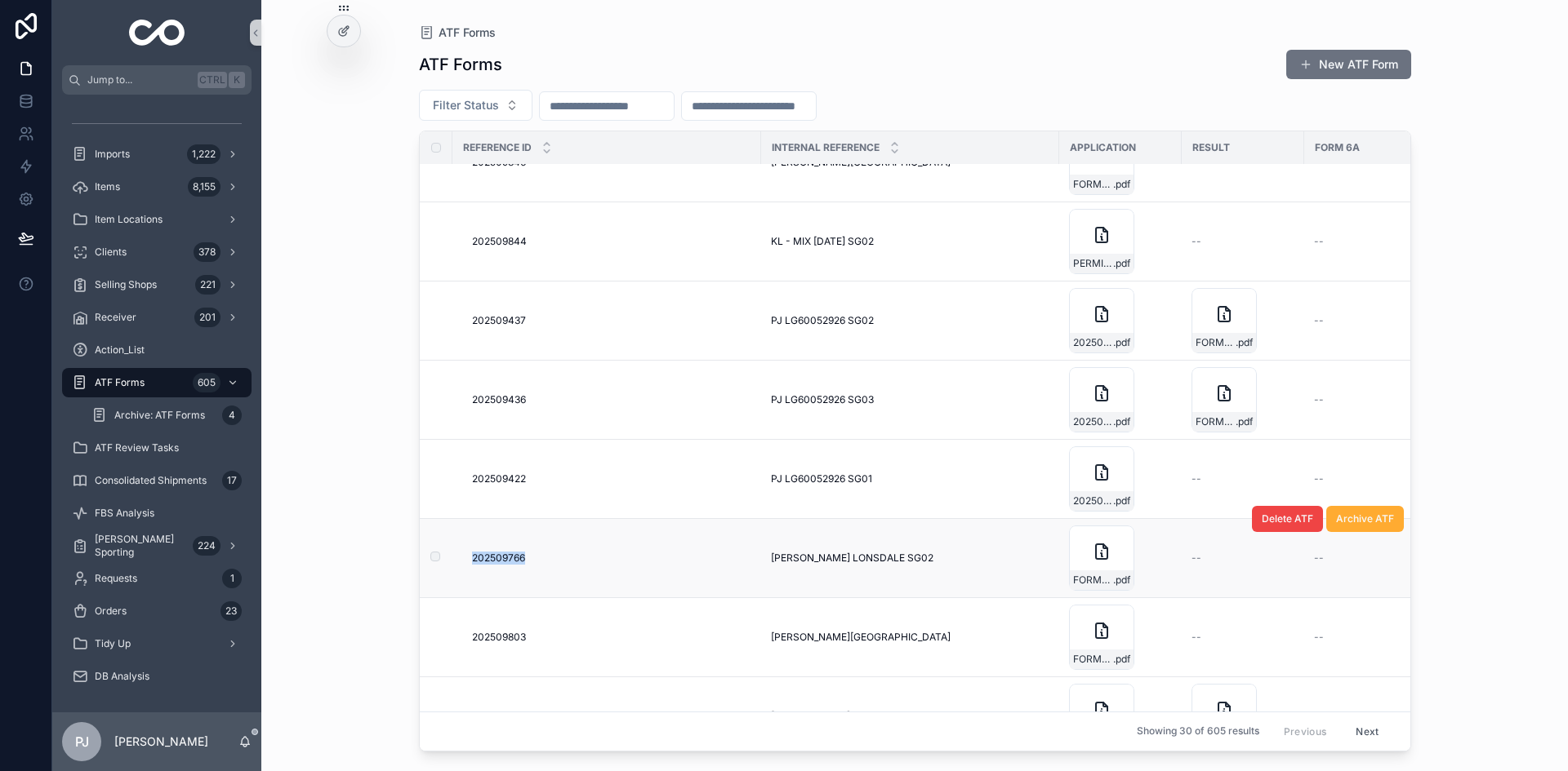
drag, startPoint x: 458, startPoint y: 554, endPoint x: 531, endPoint y: 567, distance: 74.1
click at [531, 567] on td "202509766 202509766" at bounding box center [606, 558] width 309 height 79
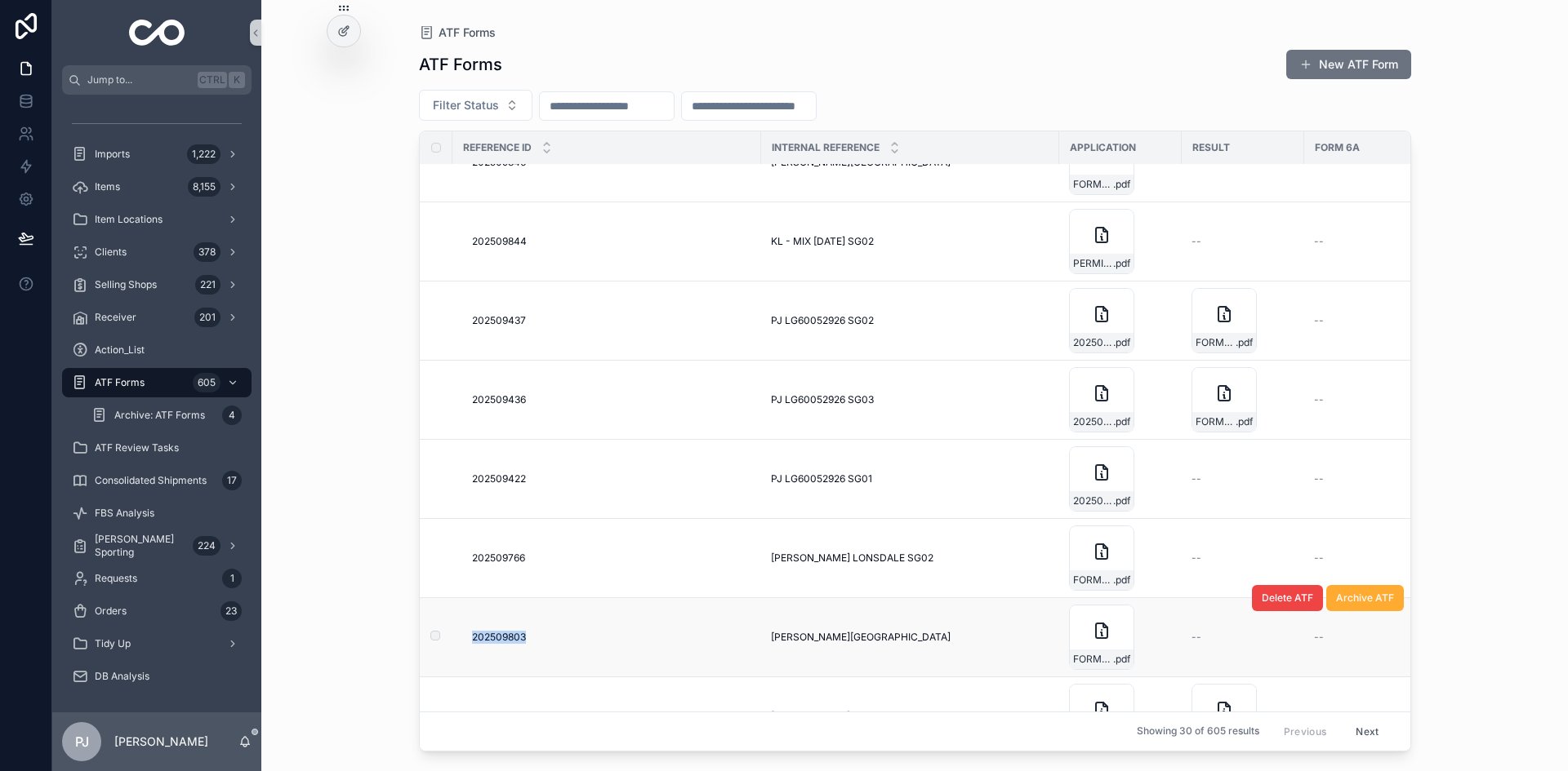
drag, startPoint x: 468, startPoint y: 639, endPoint x: 524, endPoint y: 645, distance: 56.3
click at [524, 645] on td "202509803 202509803" at bounding box center [606, 637] width 309 height 79
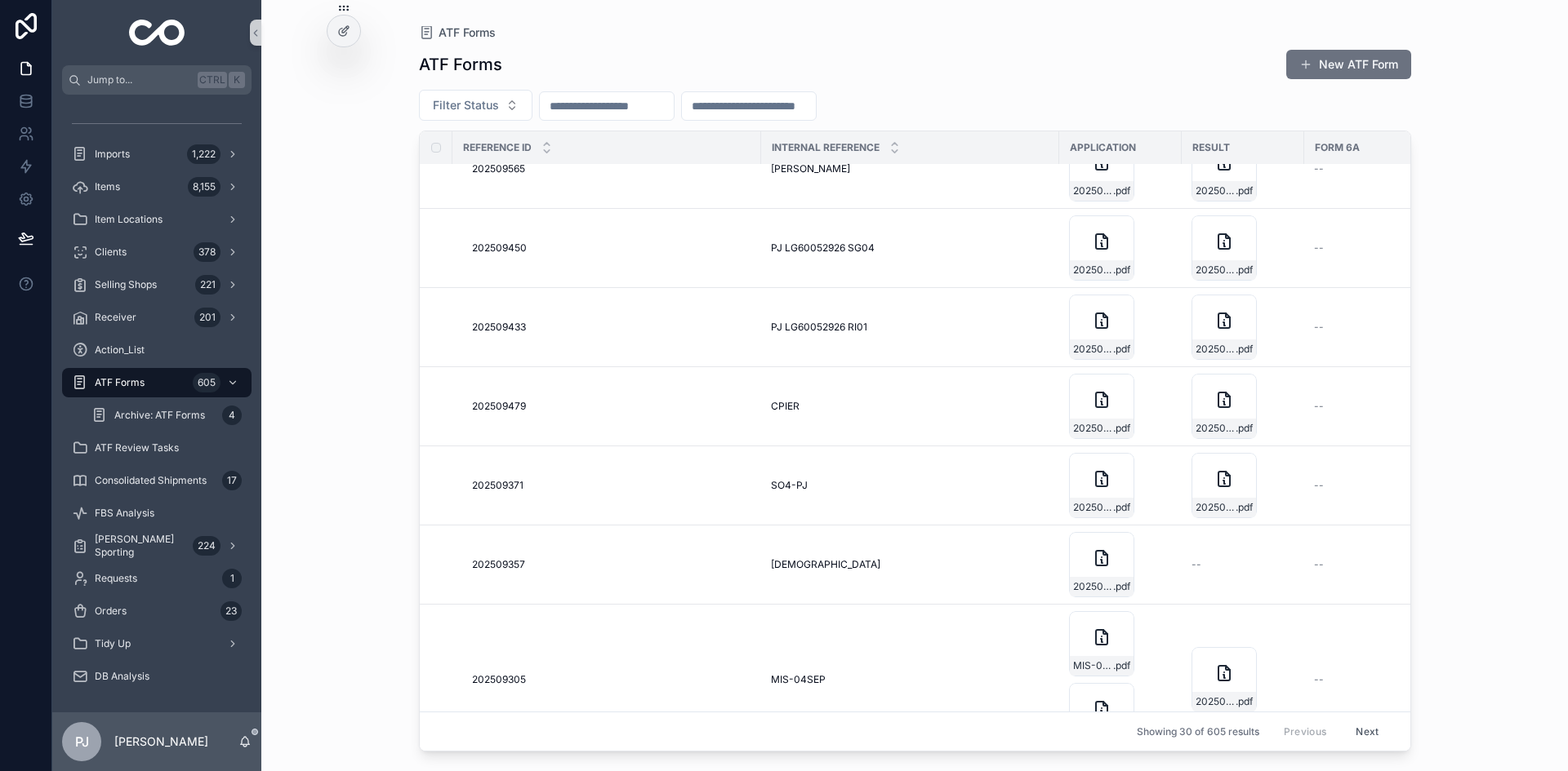
scroll to position [925, 0]
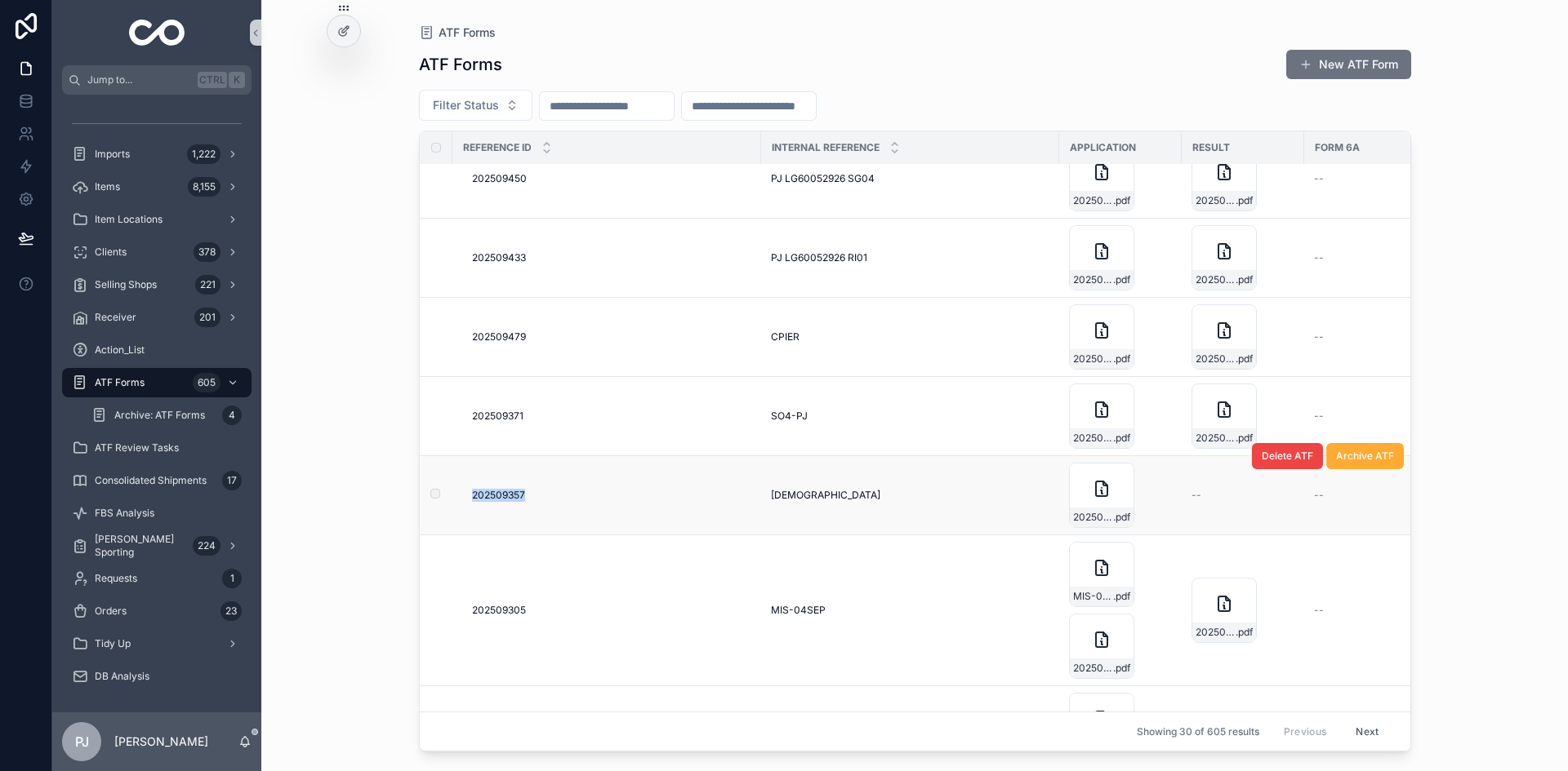
drag, startPoint x: 461, startPoint y: 501, endPoint x: 525, endPoint y: 503, distance: 64.0
click at [525, 503] on td "202509357 202509357" at bounding box center [606, 496] width 309 height 79
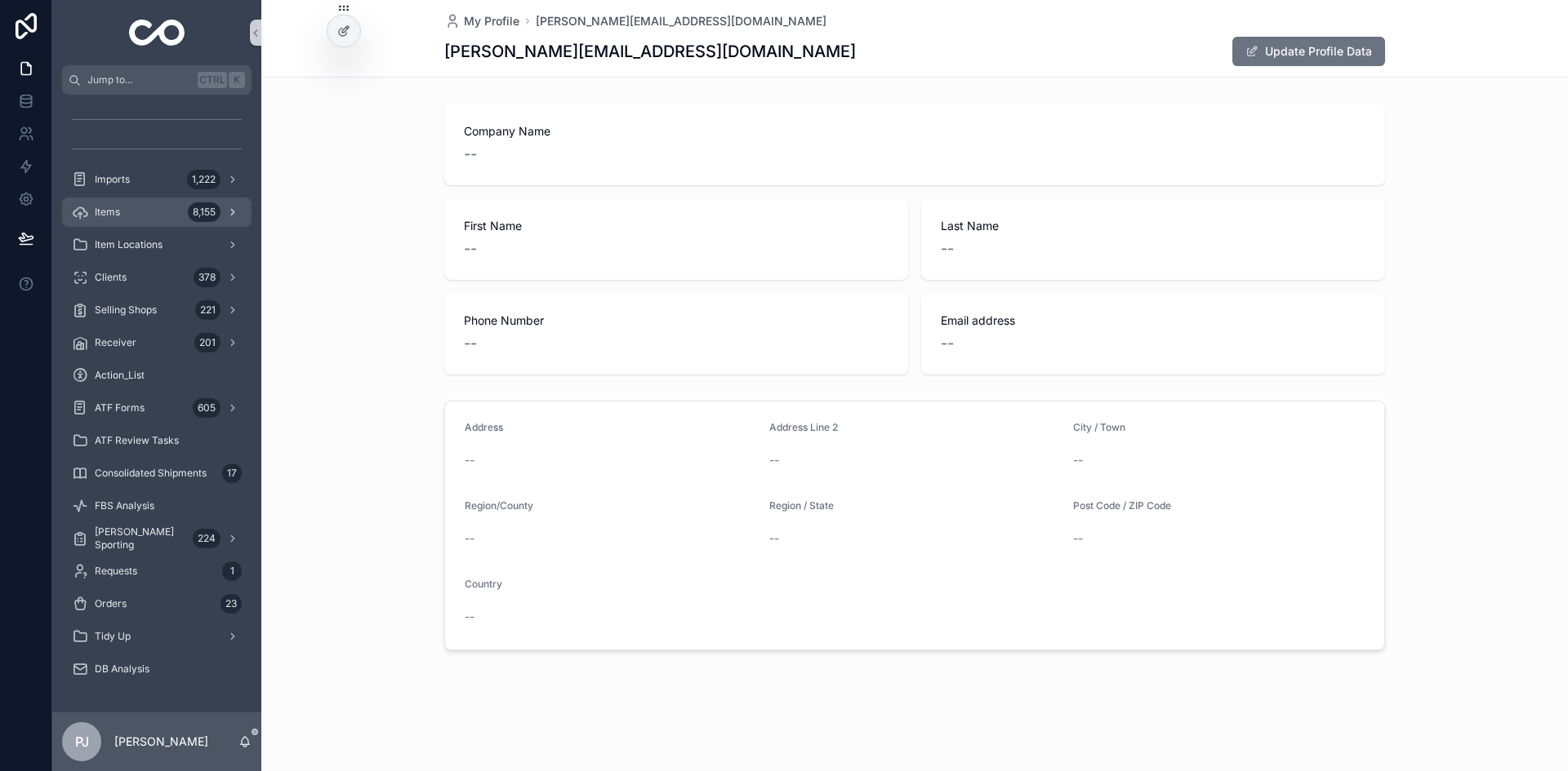
click at [161, 210] on div "Items 8,155" at bounding box center [157, 213] width 170 height 27
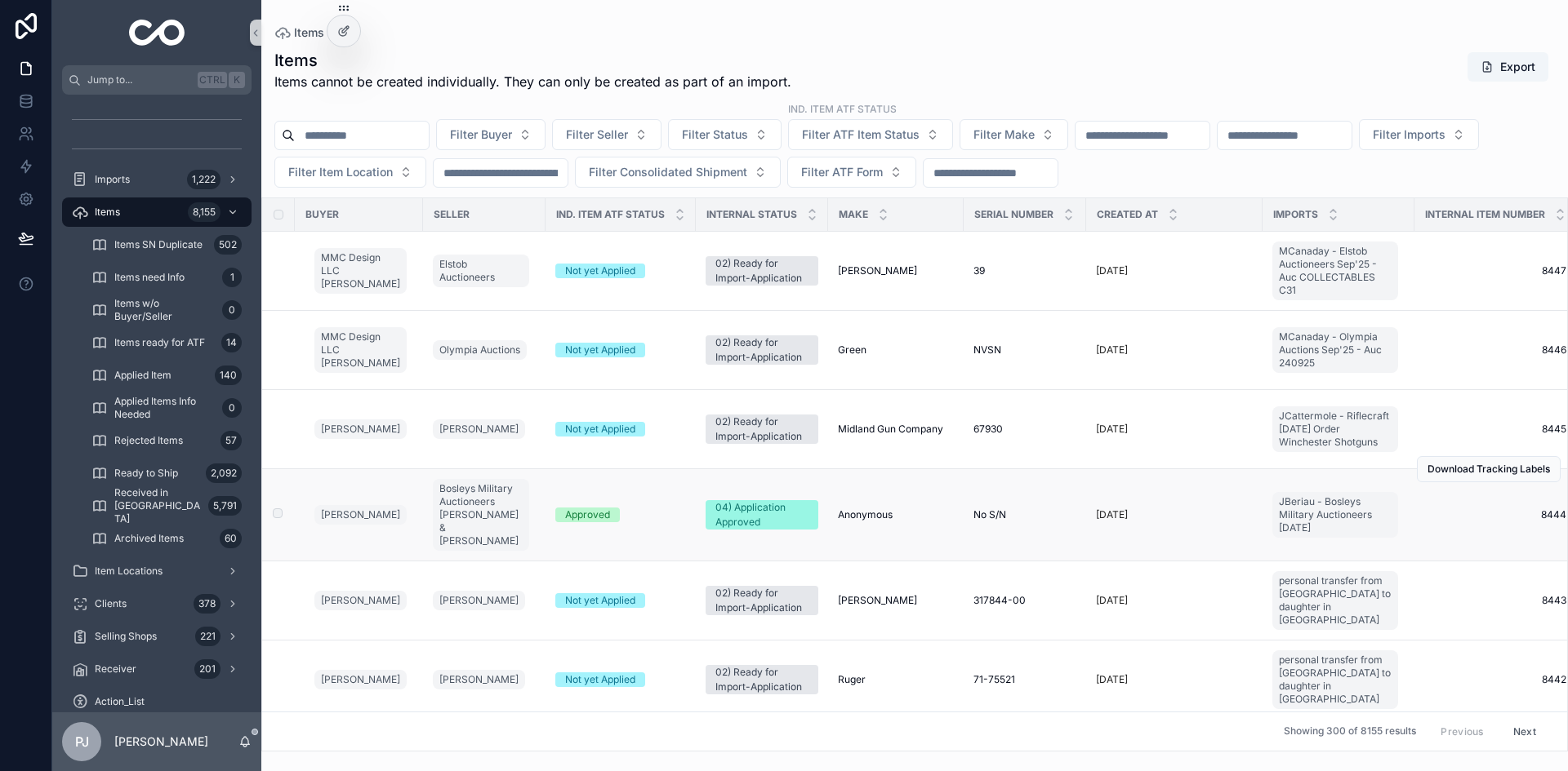
click at [663, 522] on td "Approved" at bounding box center [620, 515] width 150 height 92
click at [660, 512] on div "Approved" at bounding box center [621, 515] width 131 height 14
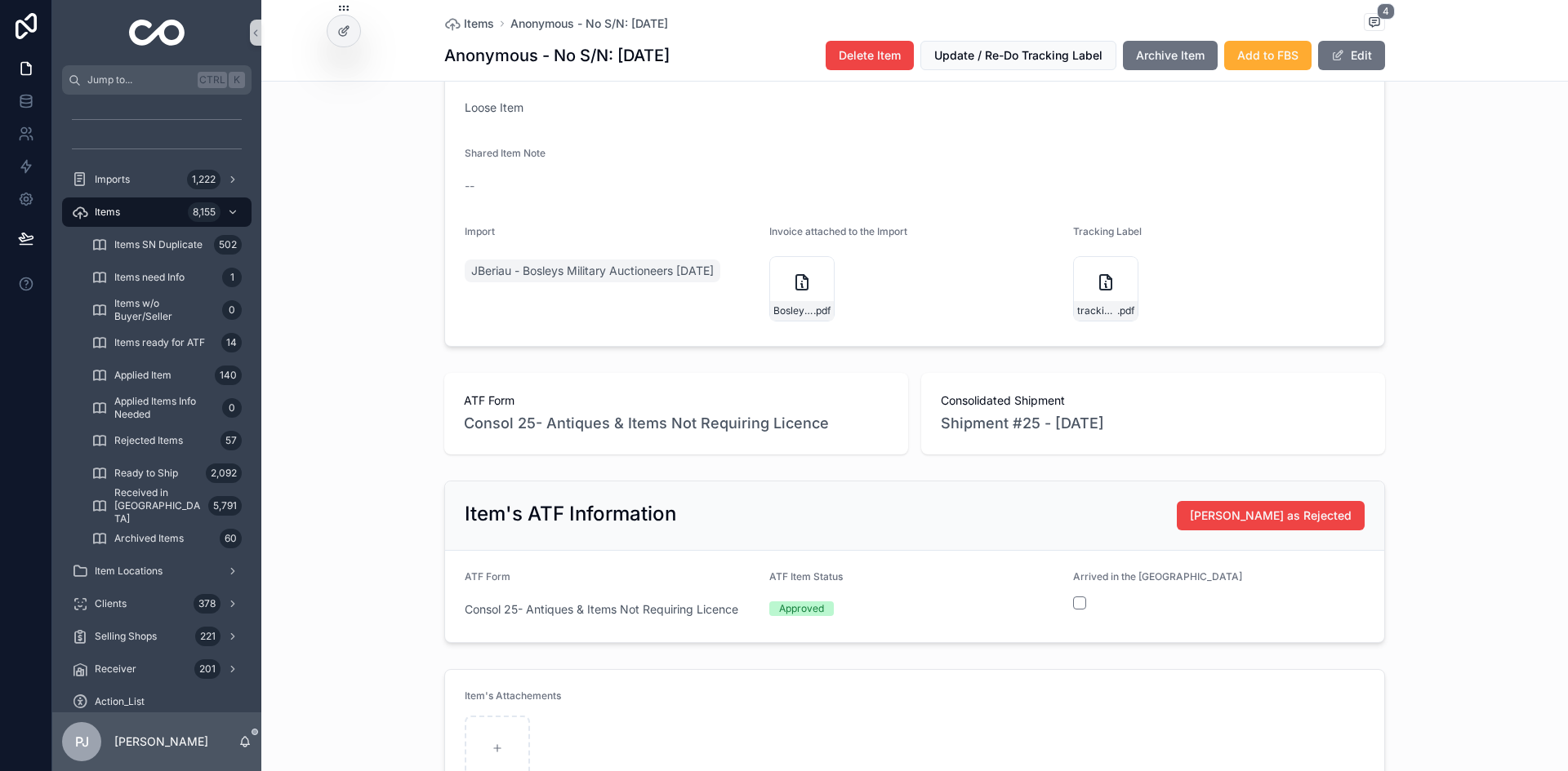
scroll to position [668, 0]
click at [107, 210] on span "Items" at bounding box center [107, 213] width 26 height 13
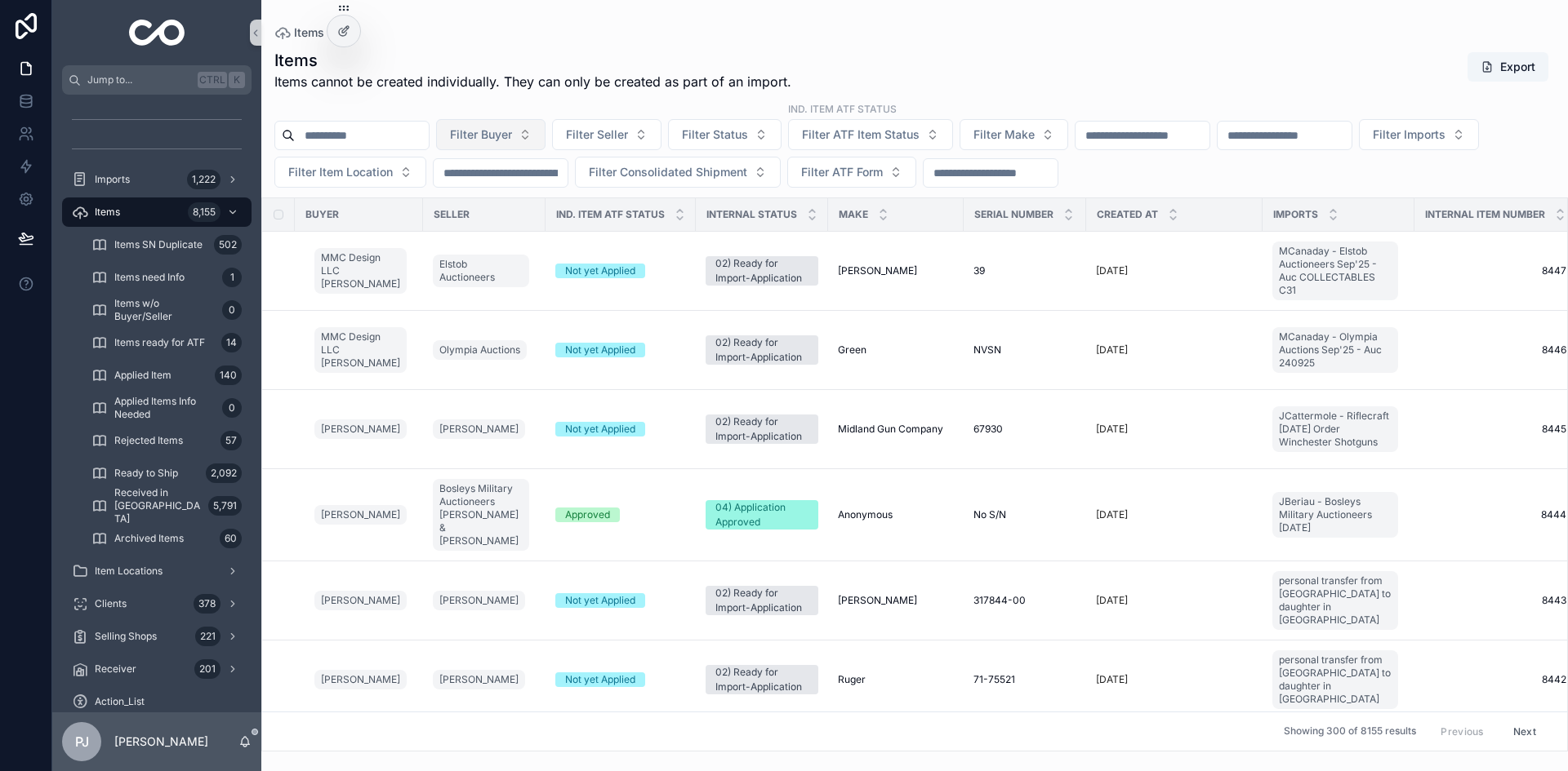
click at [512, 137] on span "Filter Buyer" at bounding box center [481, 134] width 62 height 16
type input "****"
click at [510, 197] on span "EP International LLC [PERSON_NAME]" at bounding box center [522, 200] width 163 height 16
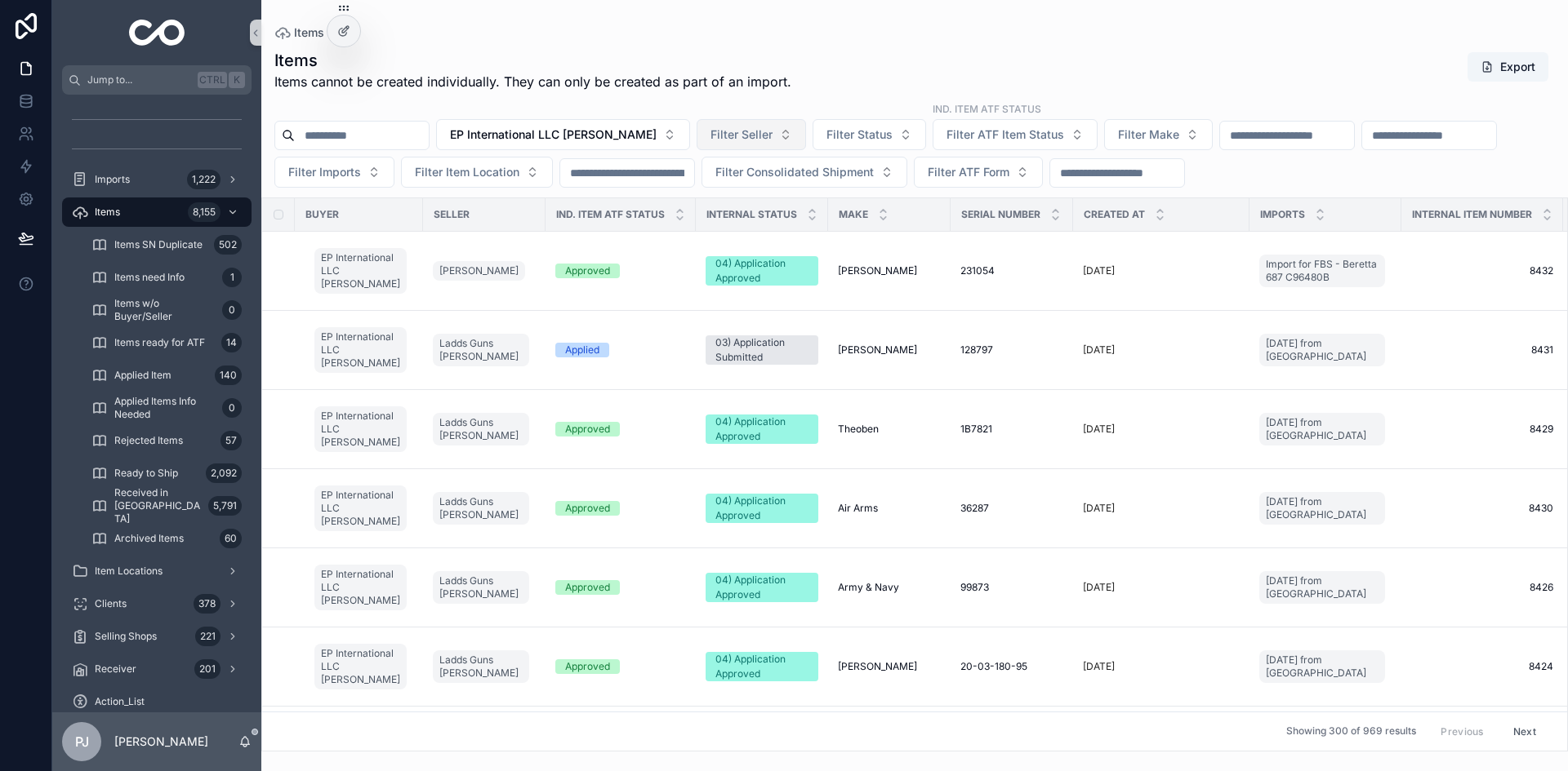
click at [765, 139] on span "Filter Seller" at bounding box center [741, 134] width 62 height 16
type input "*"
type input "****"
click at [755, 207] on span "Ladds Guns [PERSON_NAME]" at bounding box center [772, 200] width 161 height 16
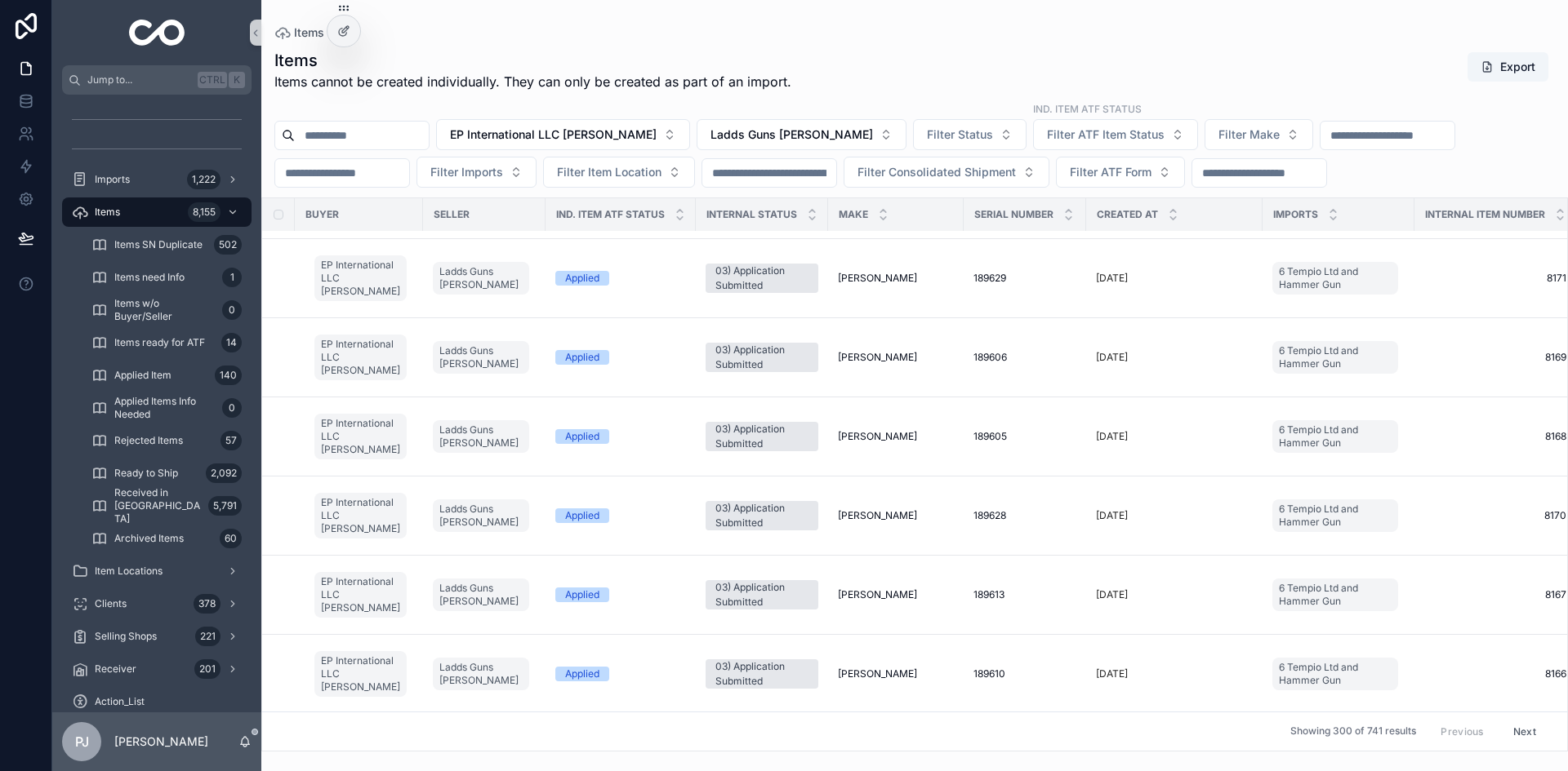
scroll to position [8942, 0]
click at [622, 436] on div "Applied" at bounding box center [621, 435] width 131 height 14
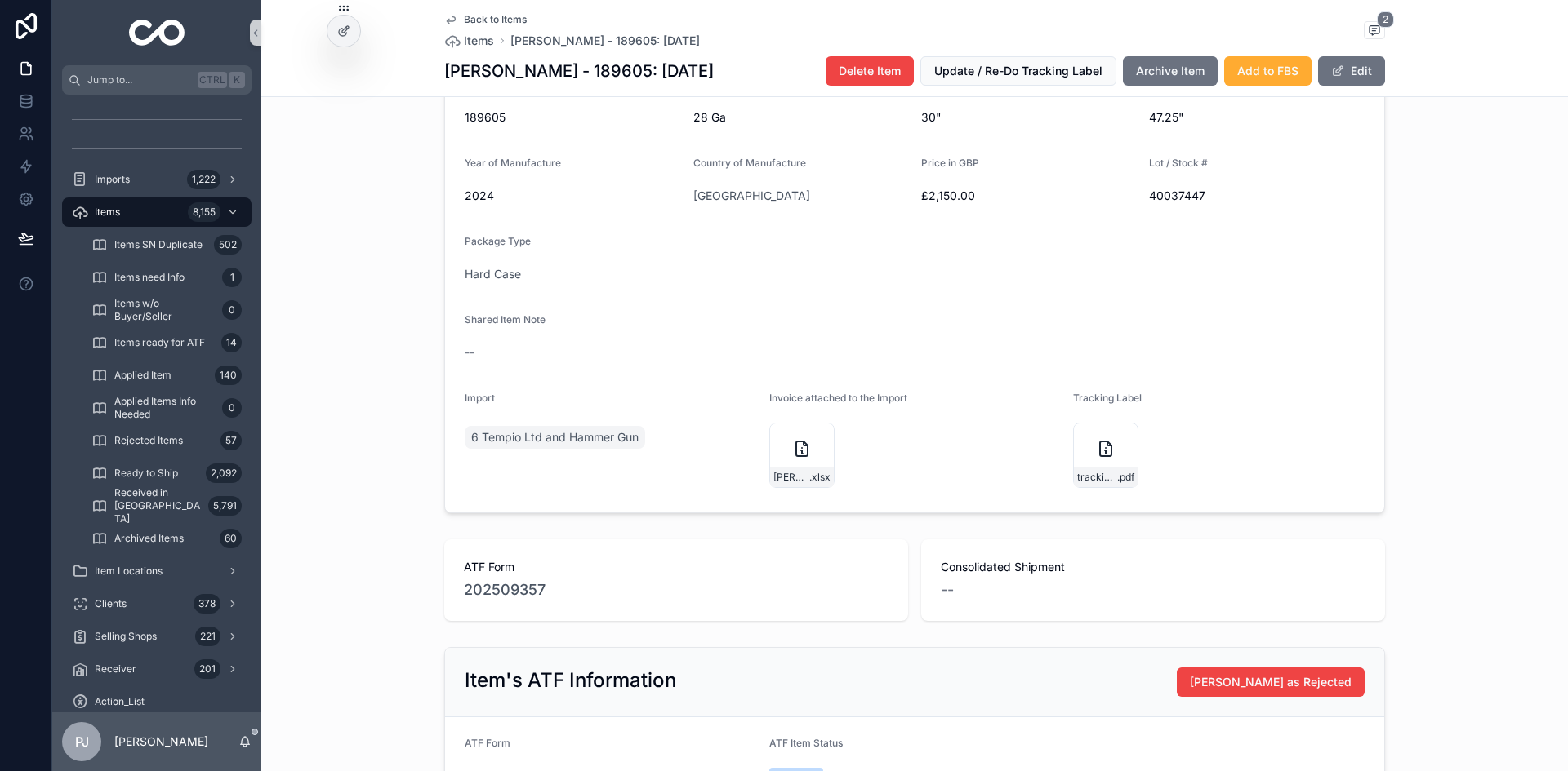
scroll to position [495, 0]
click at [527, 601] on span "202509357" at bounding box center [504, 590] width 82 height 23
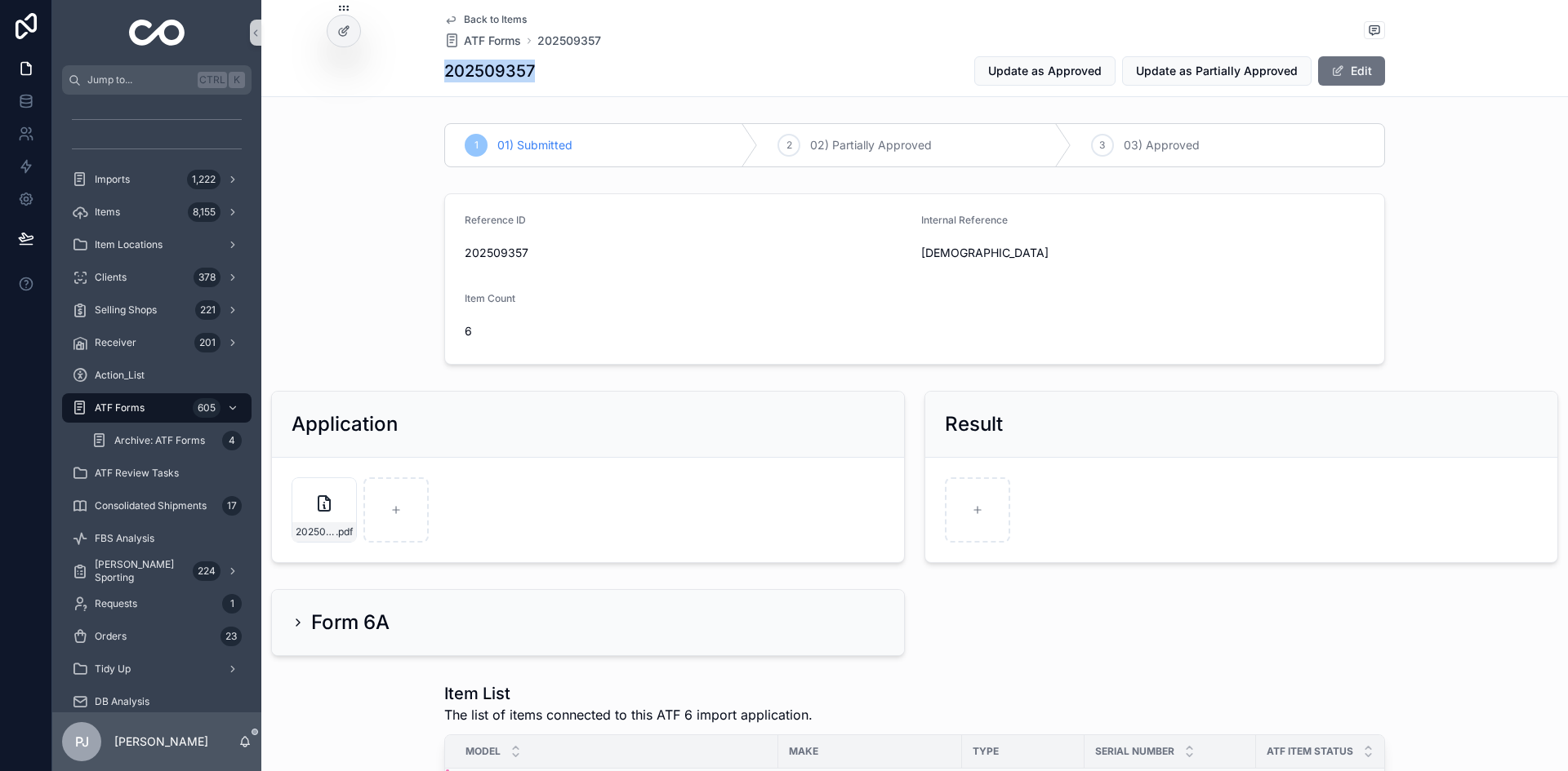
drag, startPoint x: 553, startPoint y: 78, endPoint x: 443, endPoint y: 87, distance: 110.4
click at [444, 87] on div "Back to Items ATF Forms 202509357 202509357 Update as Approved Update as Partia…" at bounding box center [915, 47] width 940 height 96
copy h1 "202509357"
